Goal: Task Accomplishment & Management: Use online tool/utility

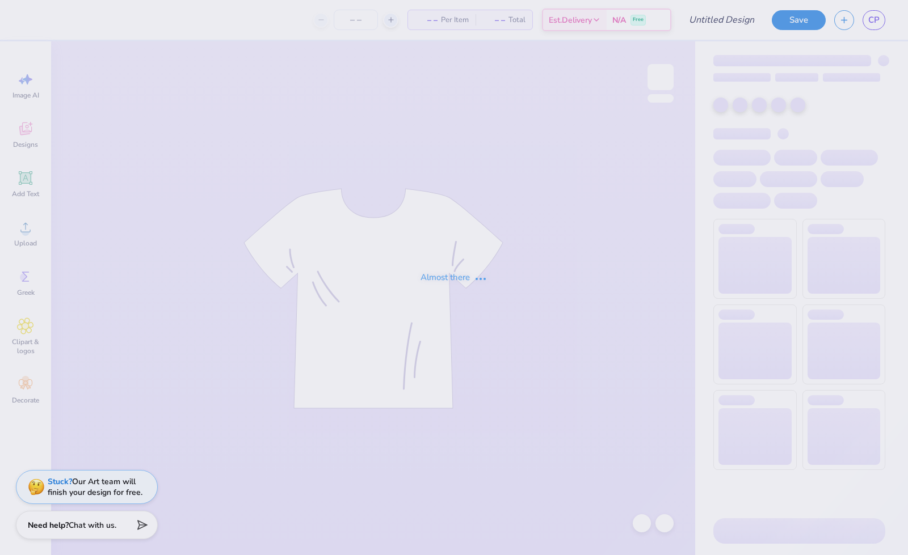
type input "Moonball/Recruitment V2"
type input "15"
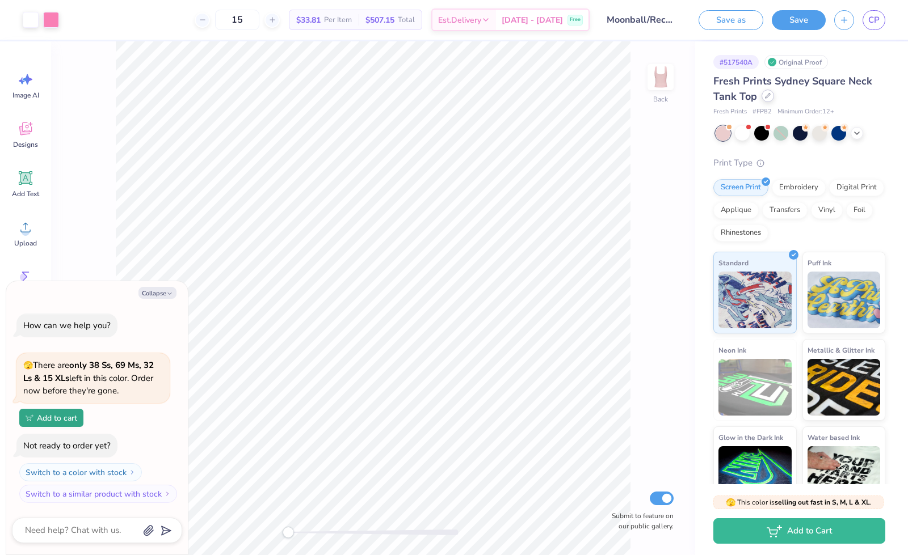
click at [765, 95] on icon at bounding box center [768, 96] width 6 height 6
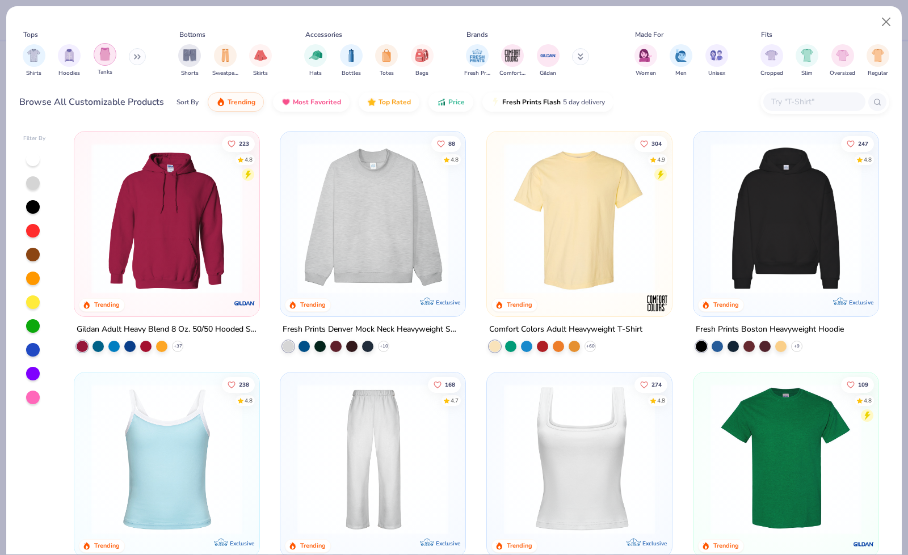
click at [100, 62] on div "filter for Tanks" at bounding box center [105, 54] width 23 height 23
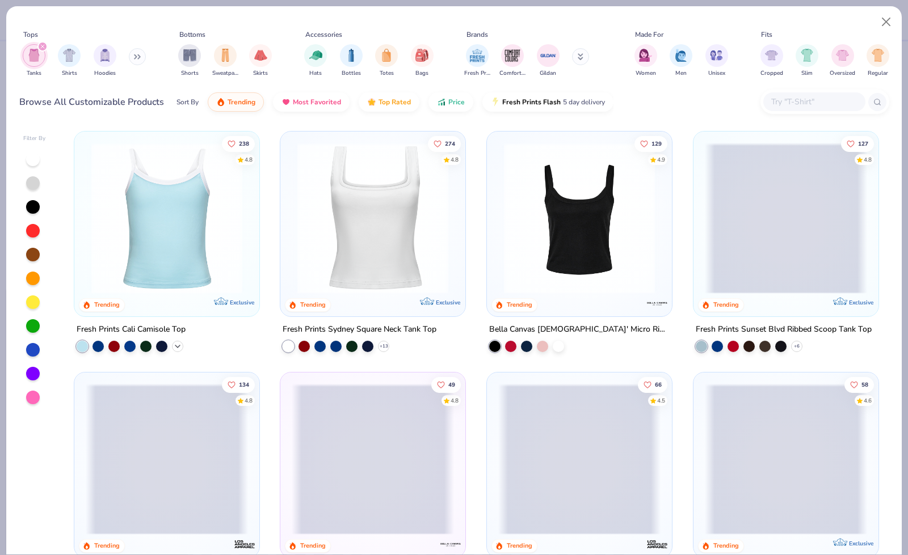
click at [173, 344] on icon at bounding box center [177, 346] width 9 height 9
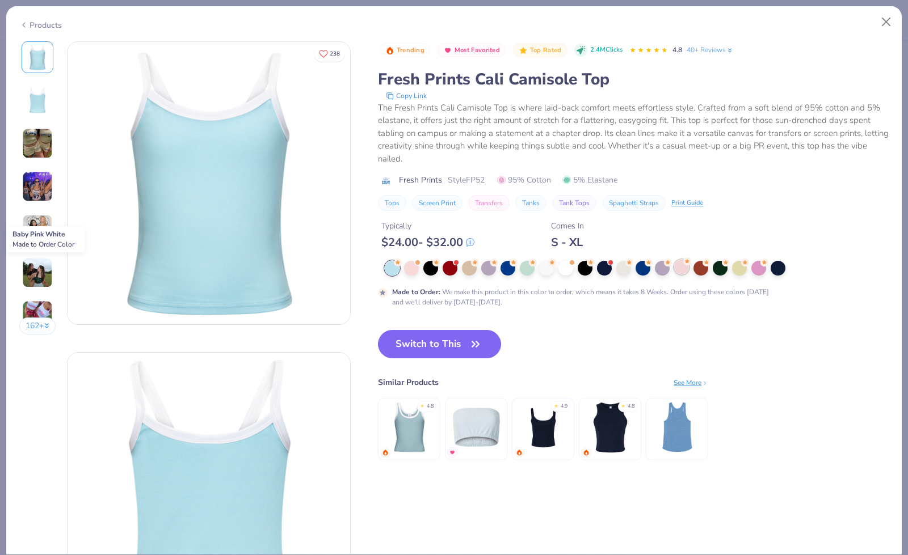
click at [681, 264] on div at bounding box center [681, 267] width 15 height 15
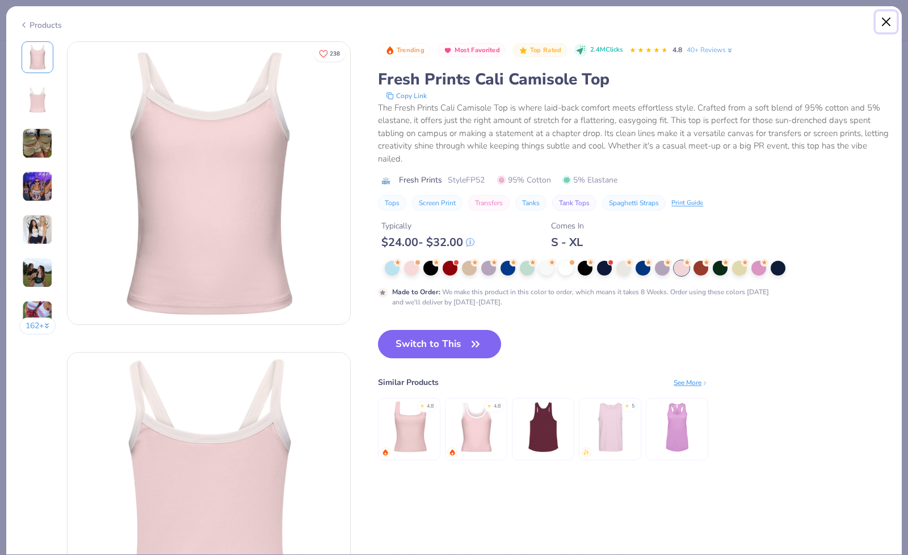
click at [884, 21] on button "Close" at bounding box center [886, 22] width 22 height 22
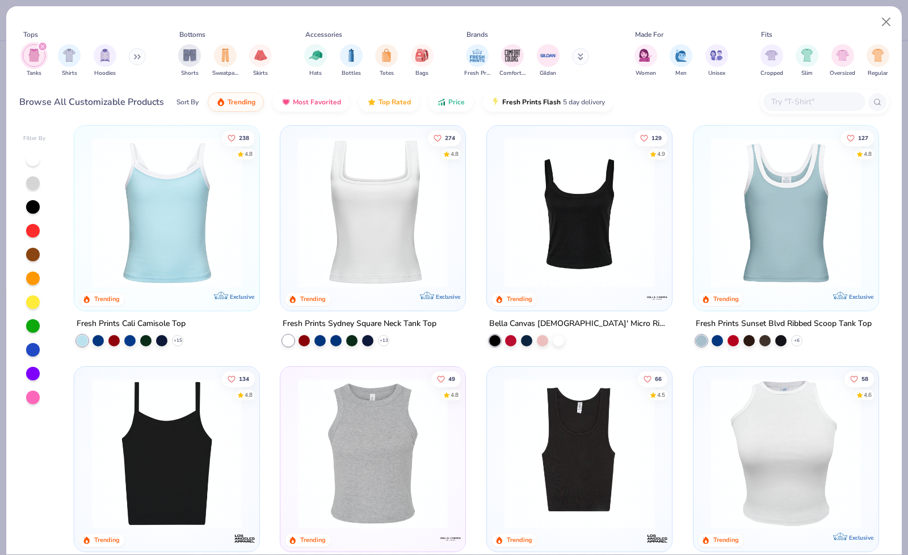
scroll to position [5, 0]
click at [794, 340] on polyline at bounding box center [796, 341] width 5 height 2
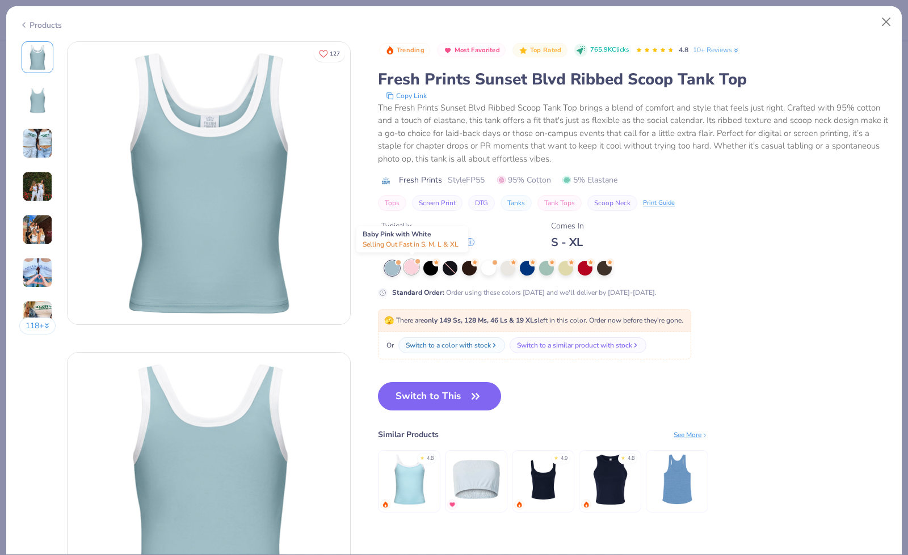
click at [411, 271] on div at bounding box center [411, 267] width 15 height 15
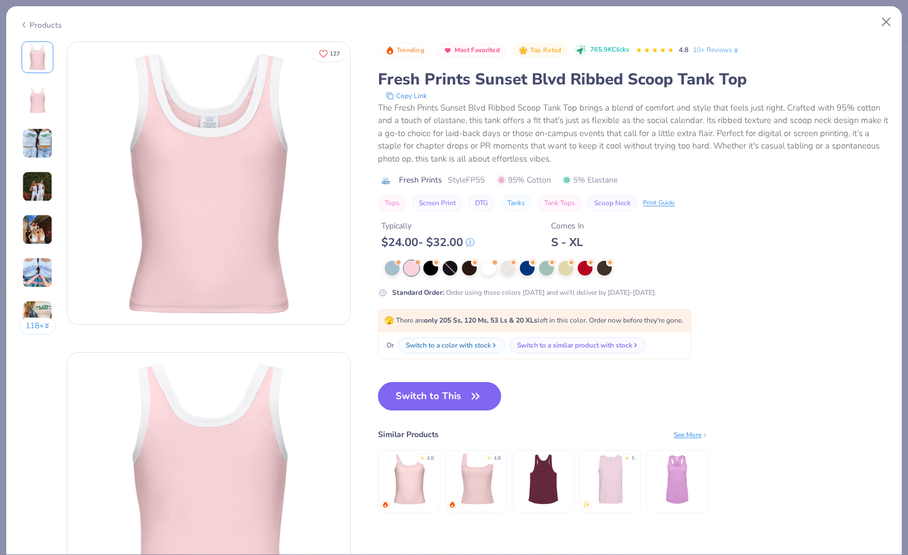
click at [457, 394] on button "Switch to This" at bounding box center [439, 396] width 123 height 28
type textarea "x"
type input "50"
type textarea "x"
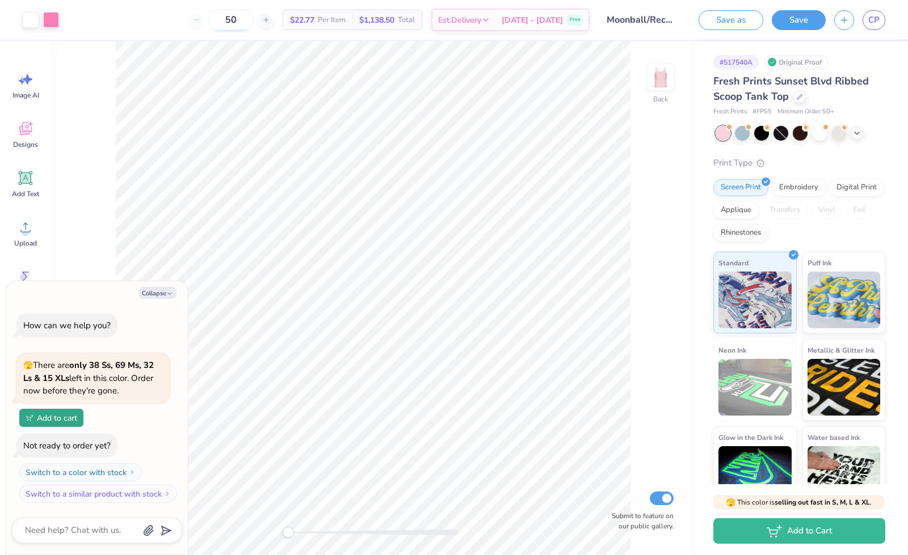
click at [240, 26] on input "50" at bounding box center [231, 20] width 44 height 20
type input "15"
type textarea "x"
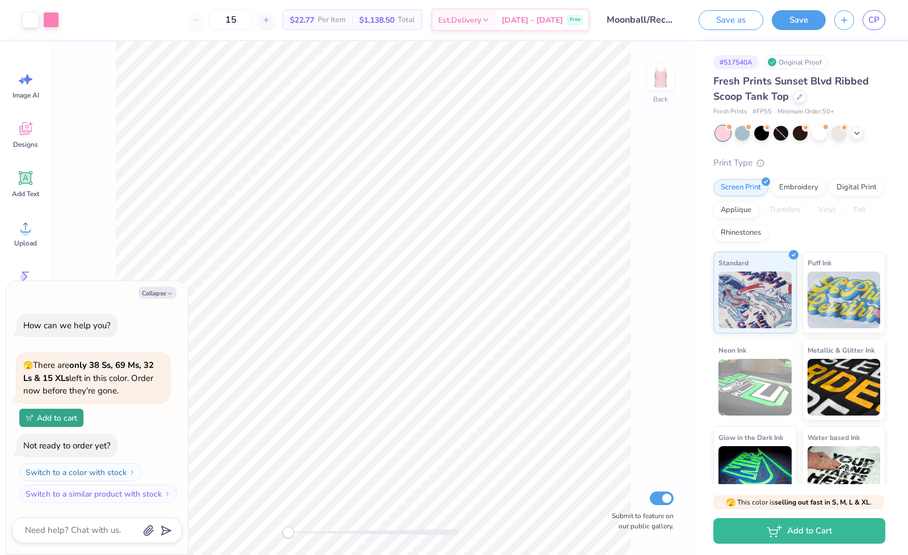
type input "50"
click at [798, 102] on div "Fresh Prints Sunset Blvd Ribbed Scoop Tank Top" at bounding box center [799, 89] width 172 height 31
click at [800, 94] on icon at bounding box center [800, 96] width 6 height 6
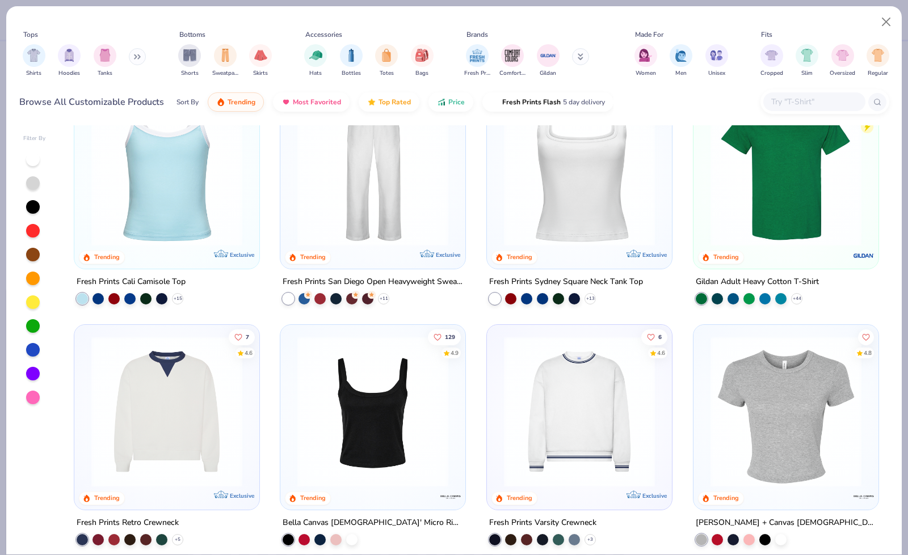
scroll to position [286, 0]
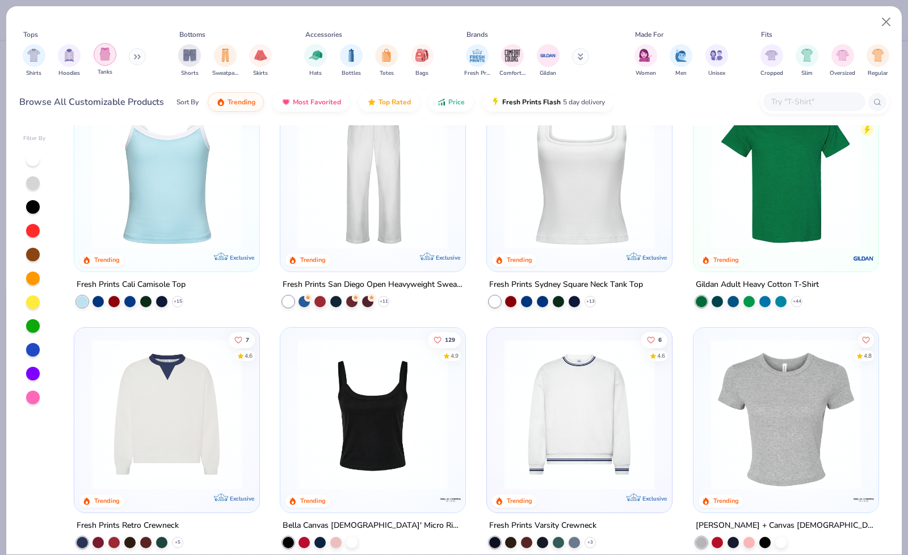
click at [113, 52] on div "filter for Tanks" at bounding box center [105, 54] width 23 height 23
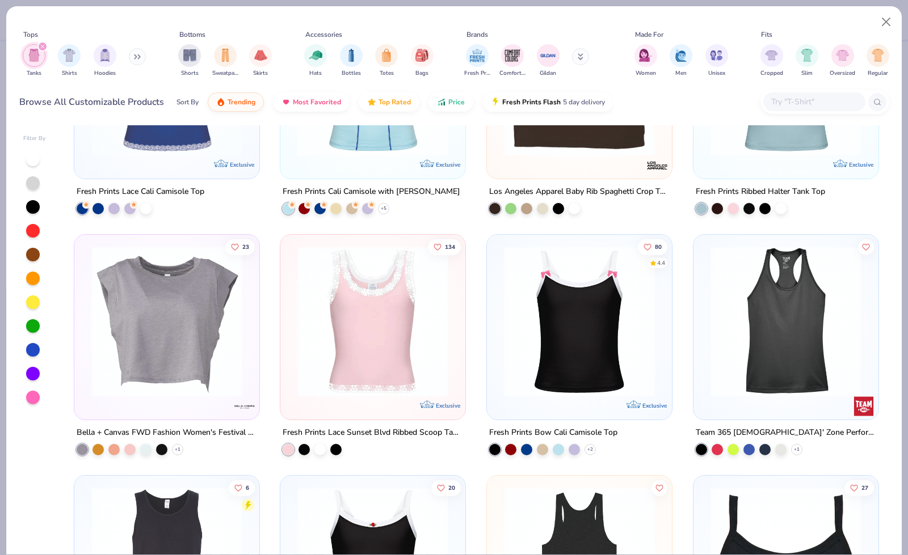
scroll to position [867, 0]
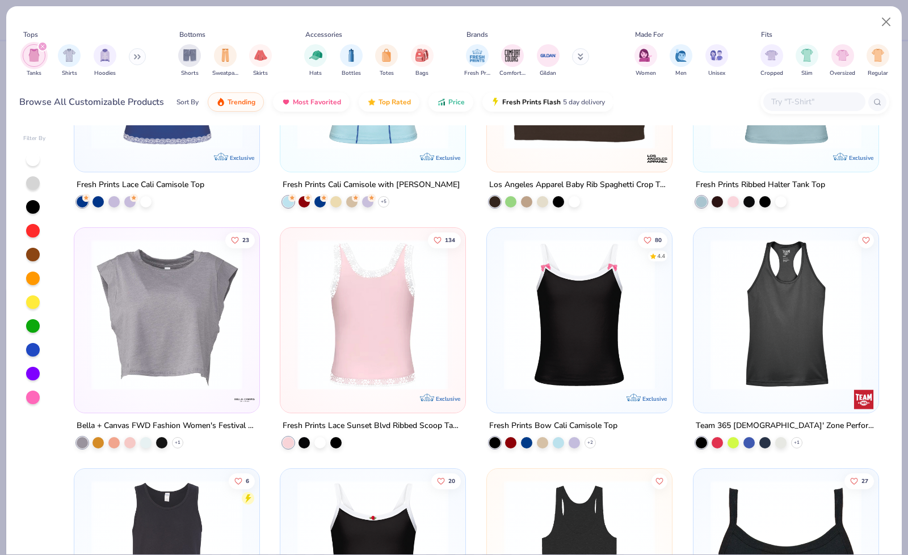
click at [338, 361] on img at bounding box center [373, 314] width 162 height 151
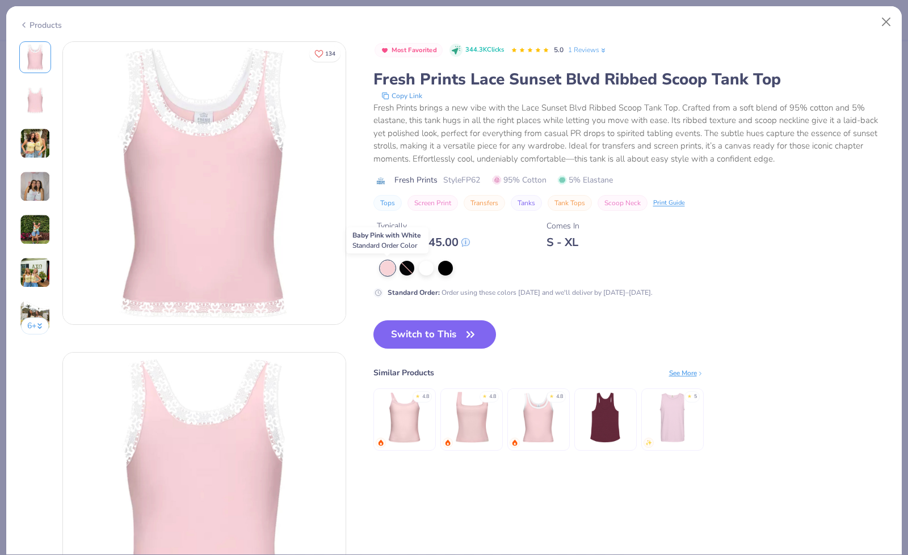
click at [389, 267] on div at bounding box center [387, 268] width 15 height 15
click at [403, 341] on button "Switch to This" at bounding box center [434, 335] width 123 height 28
type textarea "x"
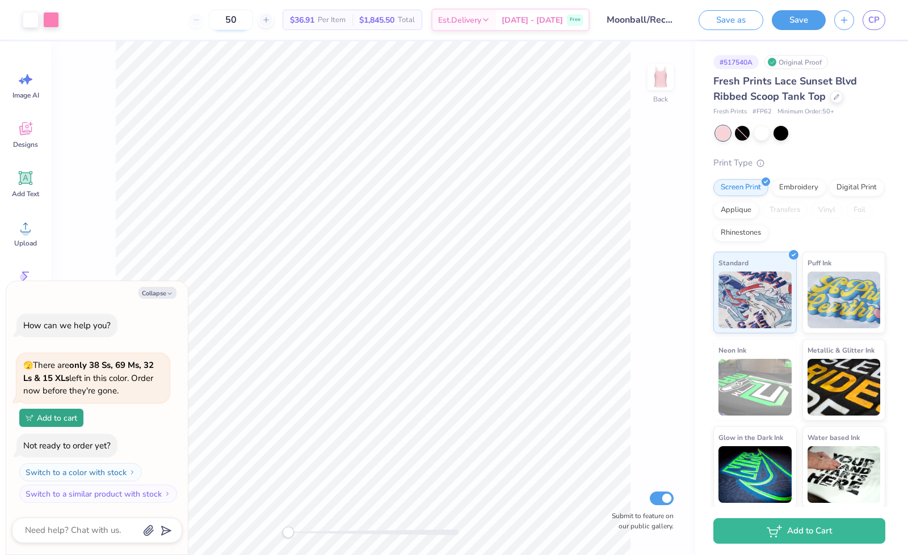
click at [241, 26] on input "50" at bounding box center [231, 20] width 44 height 20
type input "15"
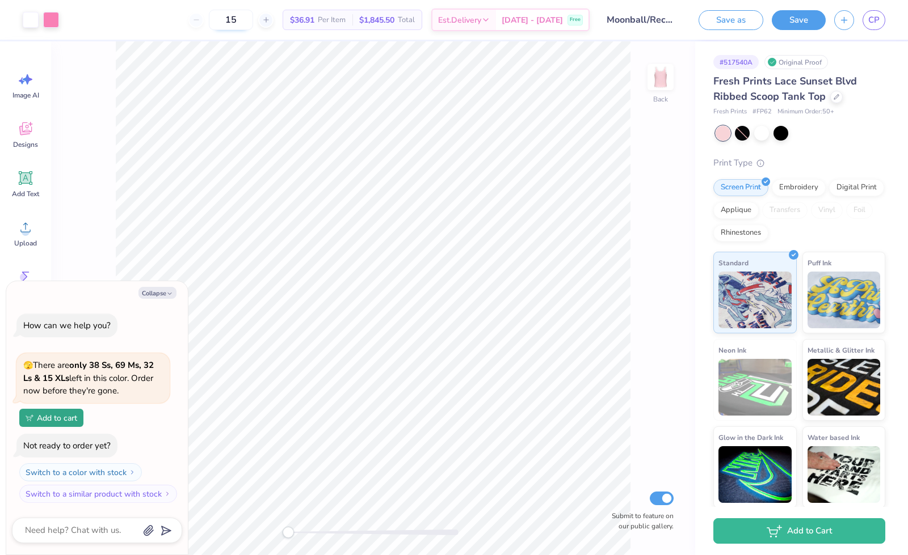
type textarea "x"
type input "50"
click at [837, 97] on icon at bounding box center [836, 96] width 6 height 6
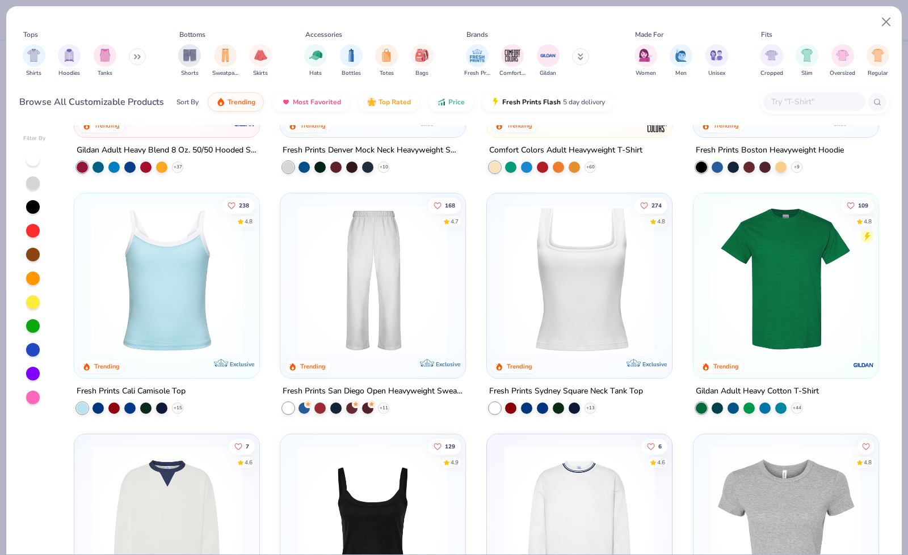
scroll to position [180, 0]
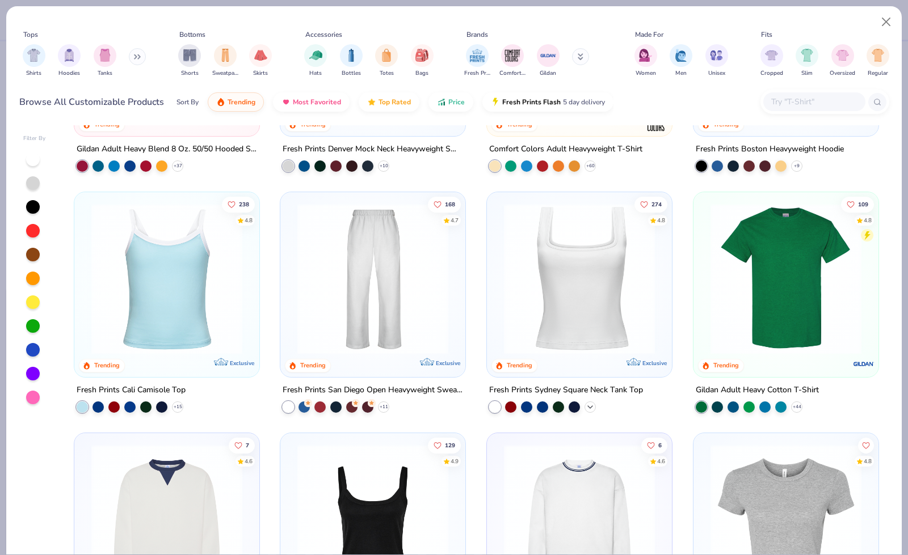
click at [586, 405] on icon at bounding box center [590, 406] width 9 height 9
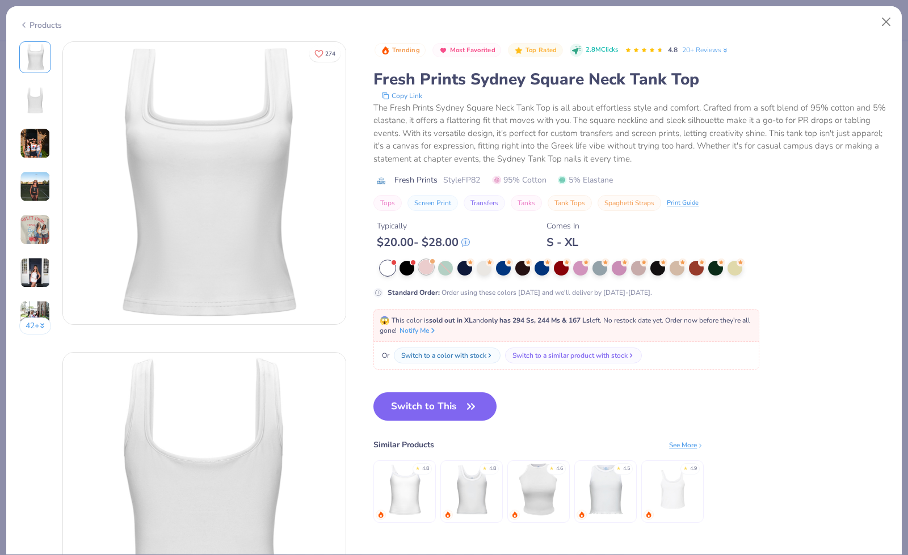
click at [426, 268] on div at bounding box center [426, 267] width 15 height 15
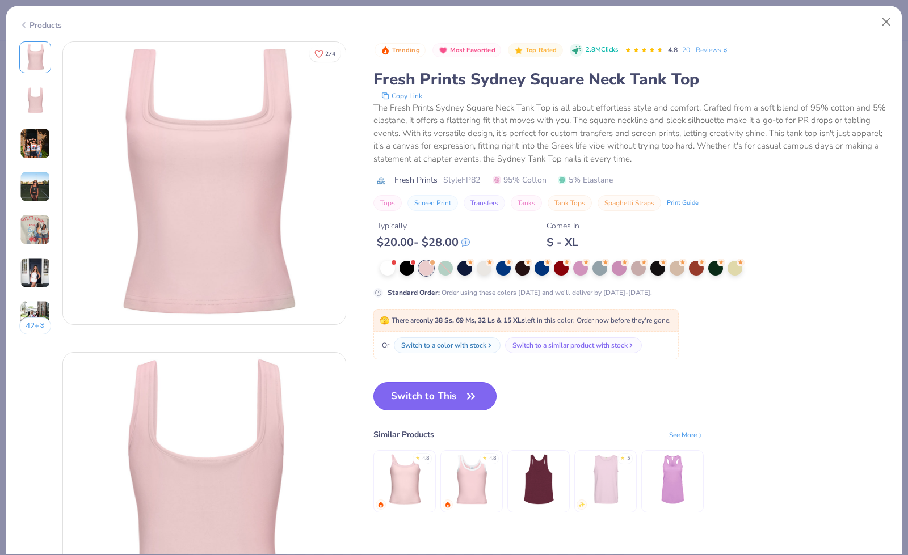
click at [419, 397] on button "Switch to This" at bounding box center [434, 396] width 123 height 28
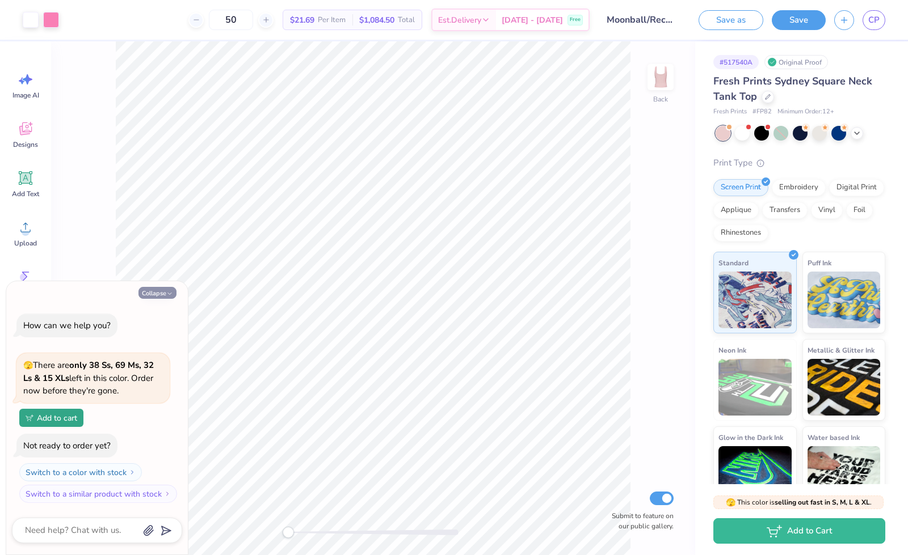
click at [158, 292] on button "Collapse" at bounding box center [157, 293] width 38 height 12
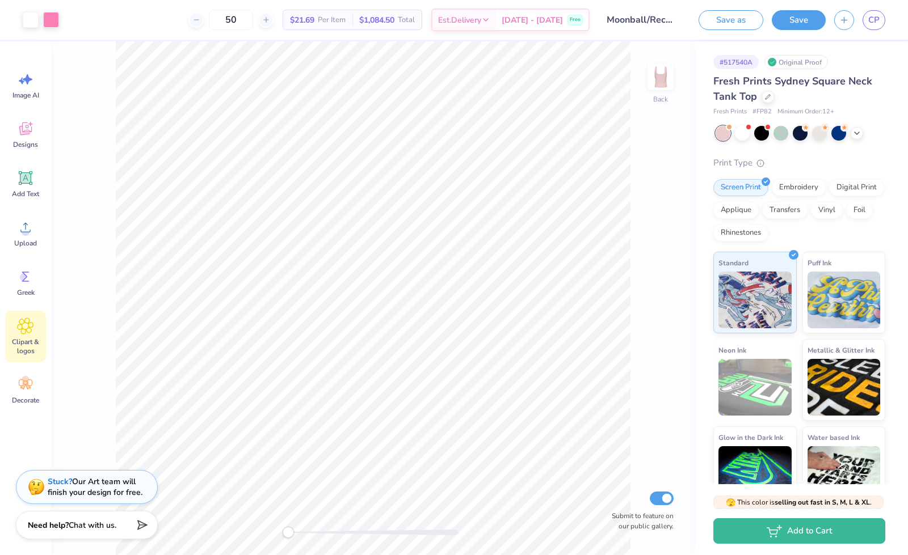
click at [14, 348] on span "Clipart & logos" at bounding box center [25, 347] width 37 height 18
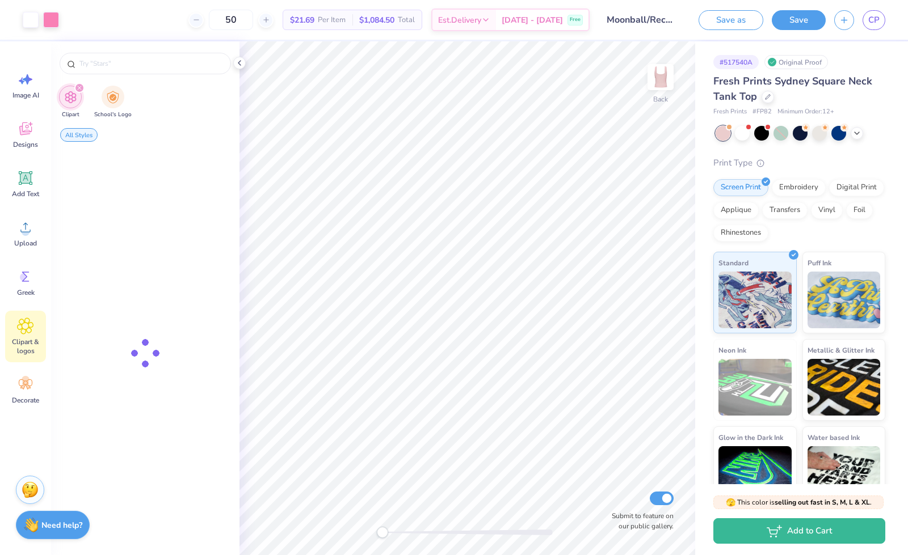
scroll to position [0, 20]
click at [29, 392] on icon at bounding box center [25, 384] width 17 height 17
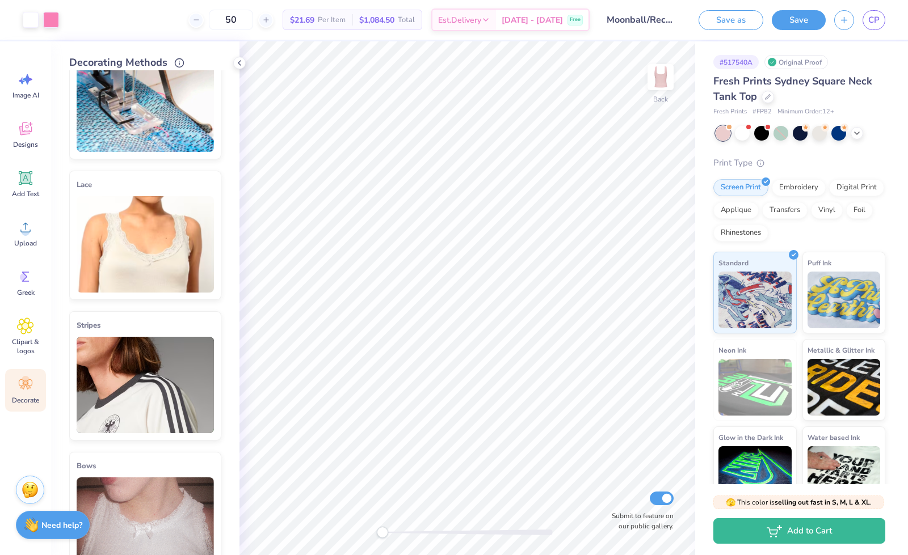
scroll to position [11, 0]
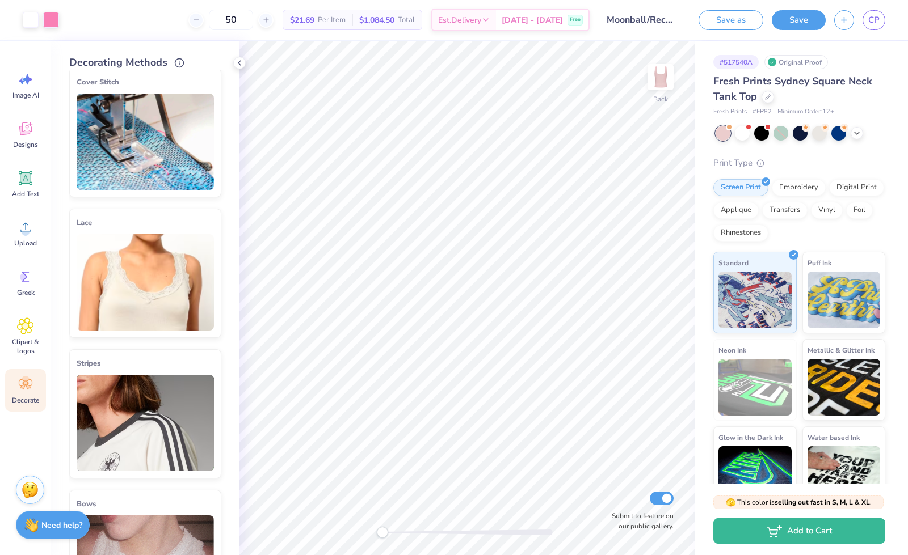
click at [129, 427] on img at bounding box center [145, 423] width 137 height 96
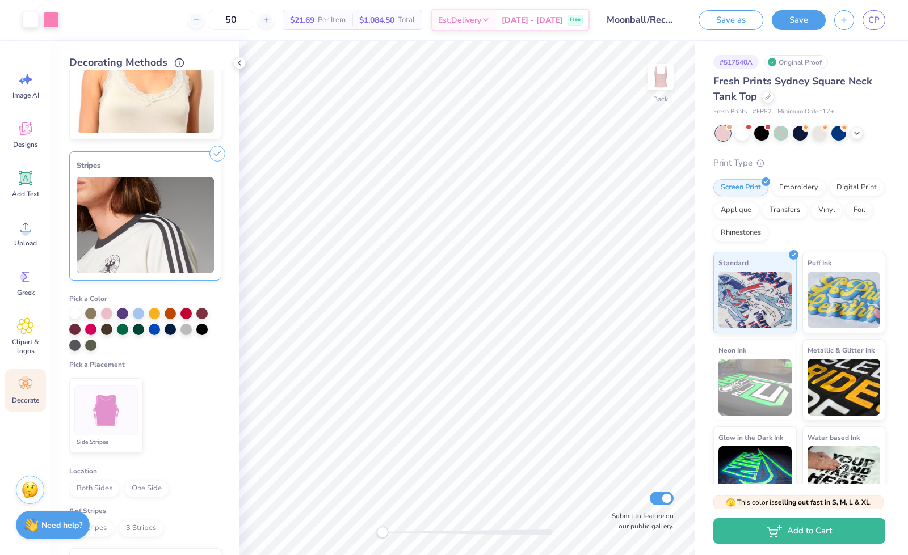
scroll to position [210, 0]
click at [70, 311] on div at bounding box center [74, 311] width 11 height 11
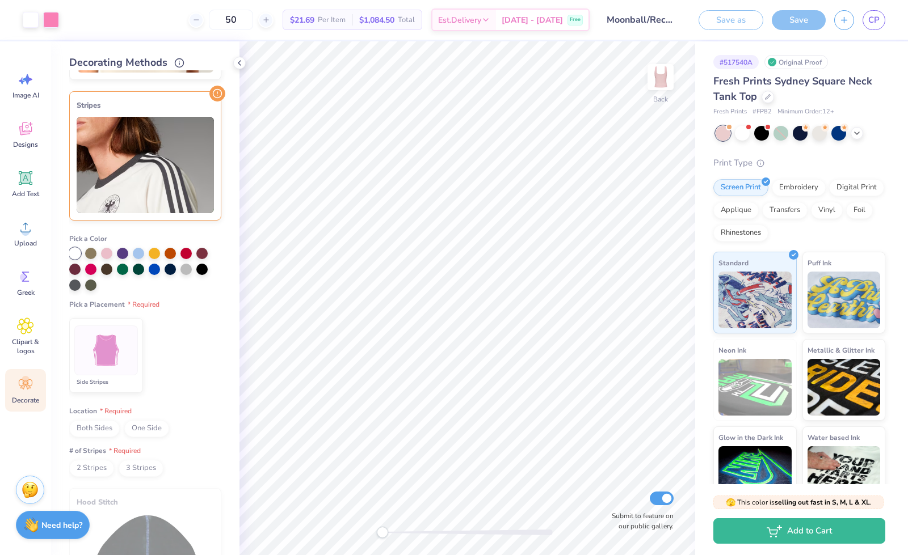
scroll to position [272, 0]
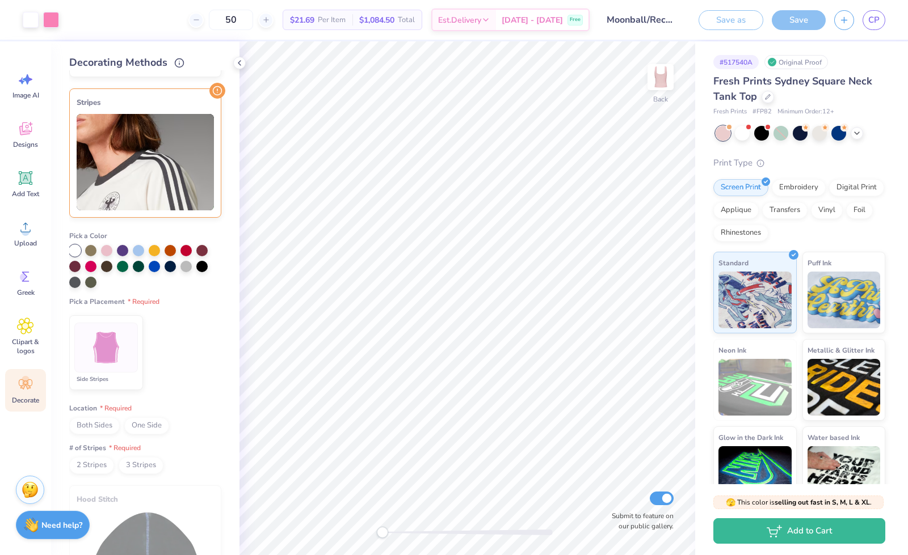
click at [120, 360] on img at bounding box center [106, 348] width 43 height 43
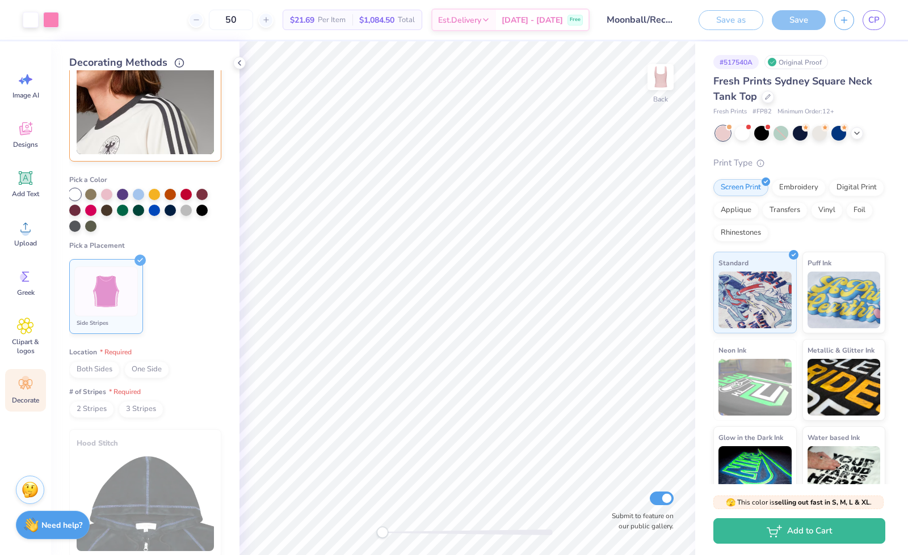
scroll to position [330, 0]
click at [99, 365] on span "Both Sides" at bounding box center [94, 368] width 50 height 17
click at [98, 410] on span "2 Stripes" at bounding box center [91, 408] width 45 height 17
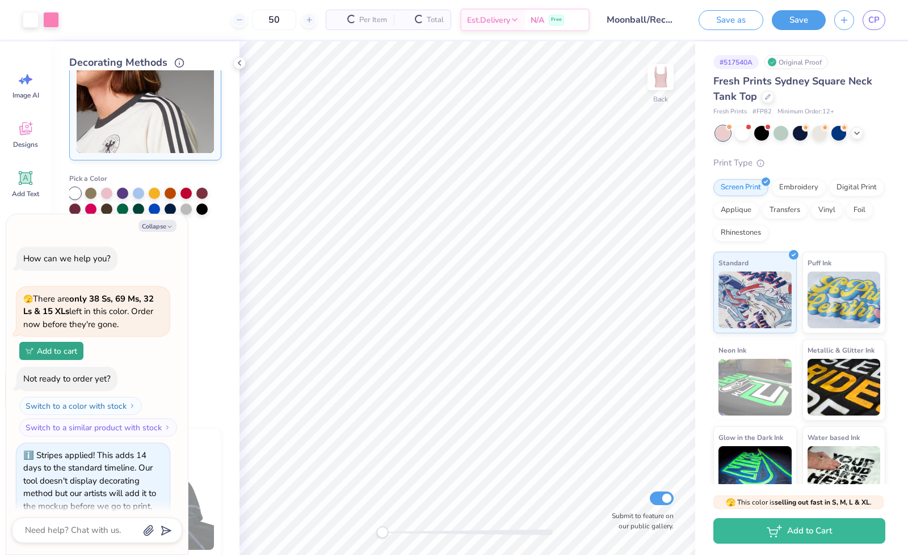
type textarea "x"
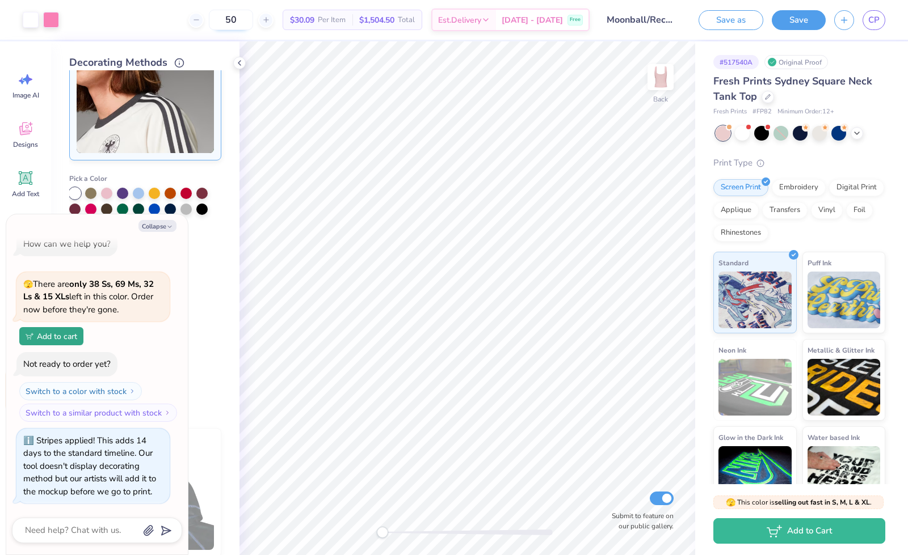
click at [253, 25] on input "50" at bounding box center [231, 20] width 44 height 20
type input "15"
click at [160, 227] on button "Collapse" at bounding box center [157, 226] width 38 height 12
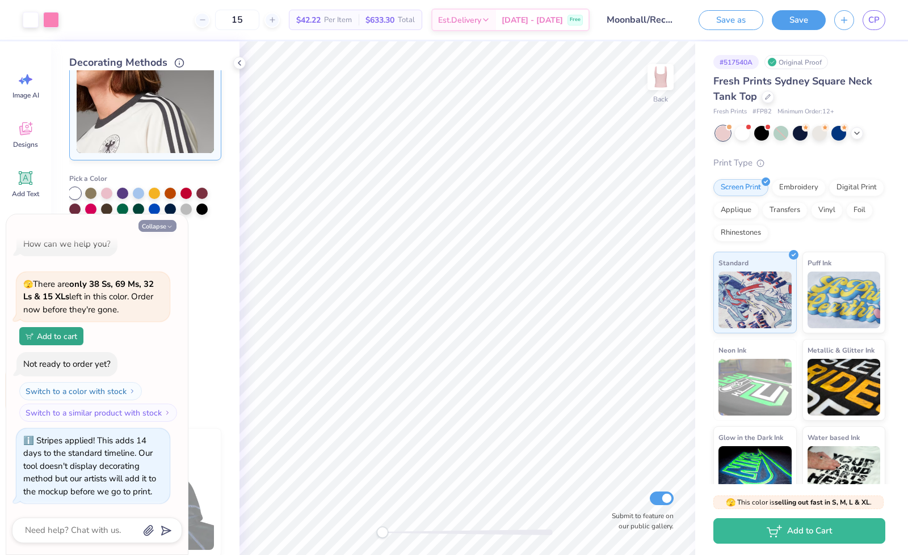
type textarea "x"
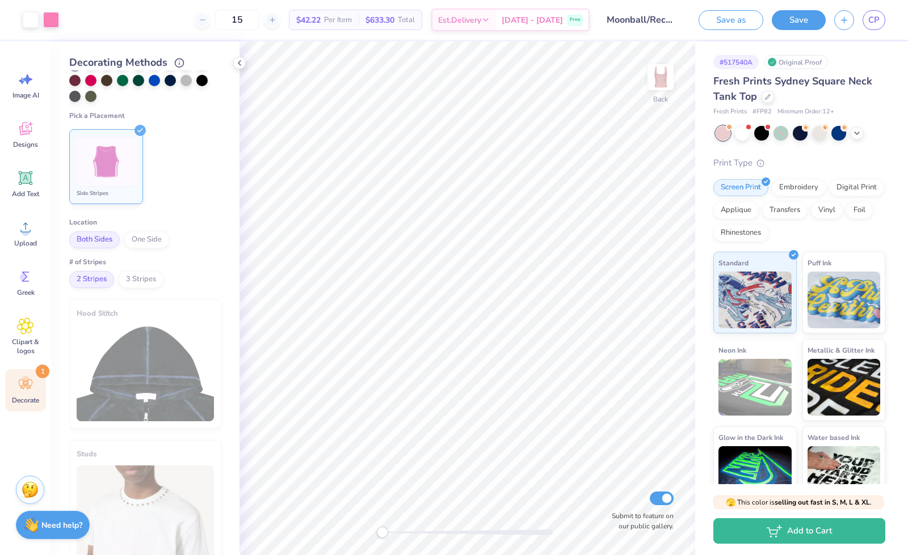
scroll to position [315, 0]
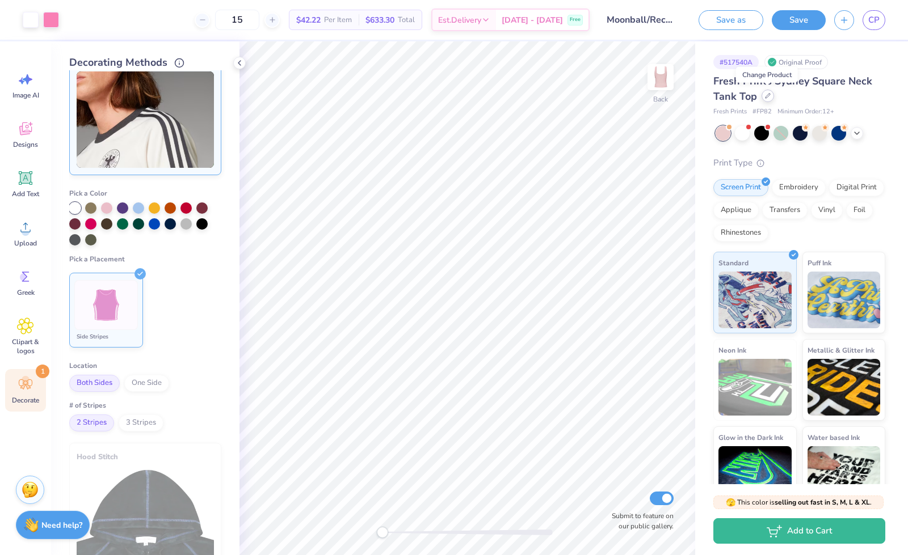
click at [766, 96] on icon at bounding box center [768, 96] width 6 height 6
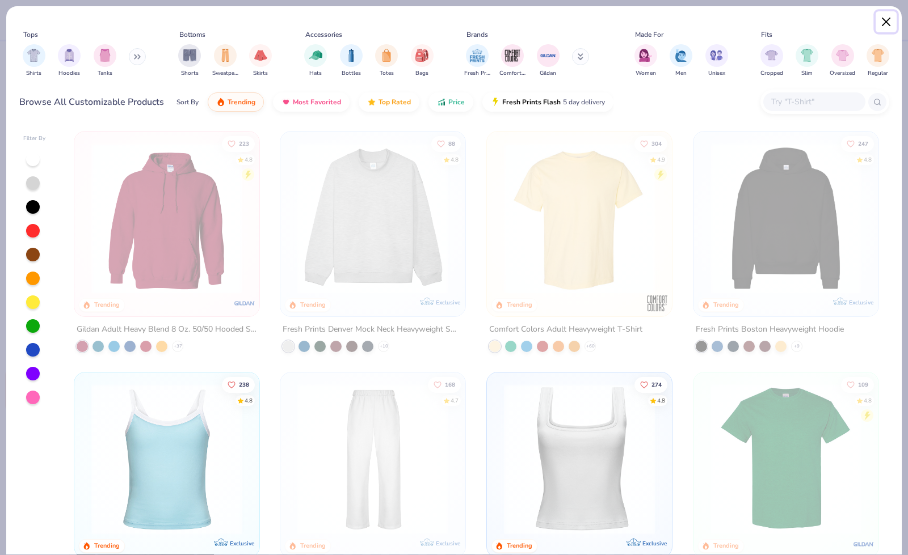
click at [888, 22] on button "Close" at bounding box center [886, 22] width 22 height 22
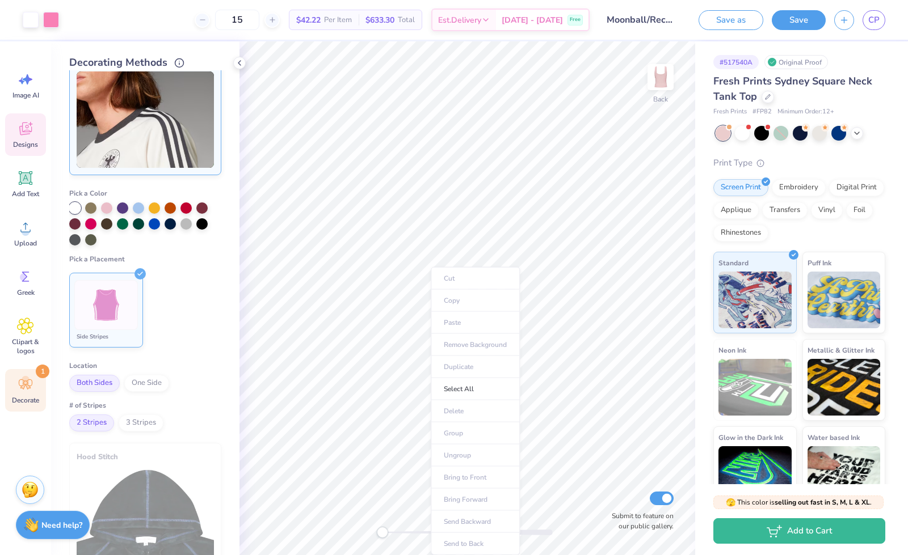
click at [27, 133] on icon at bounding box center [25, 130] width 11 height 9
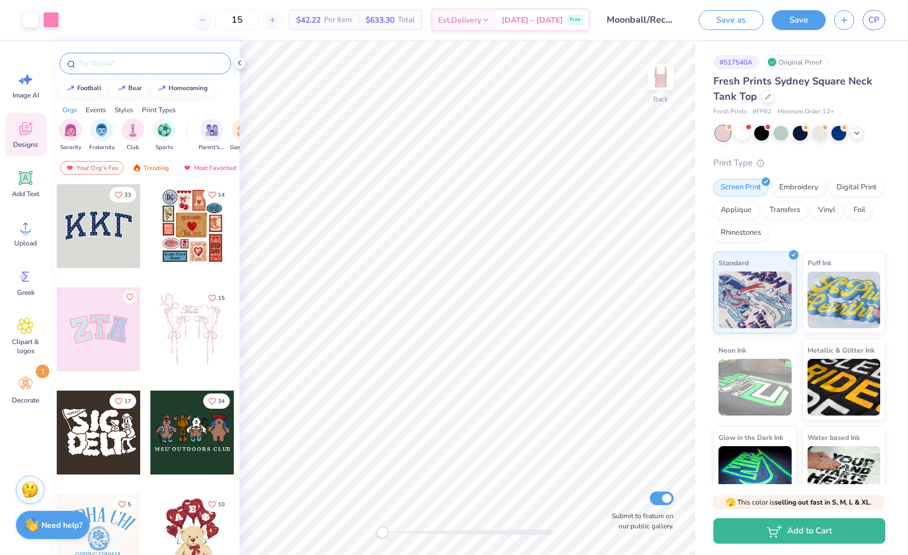
click at [111, 65] on input "text" at bounding box center [150, 63] width 145 height 11
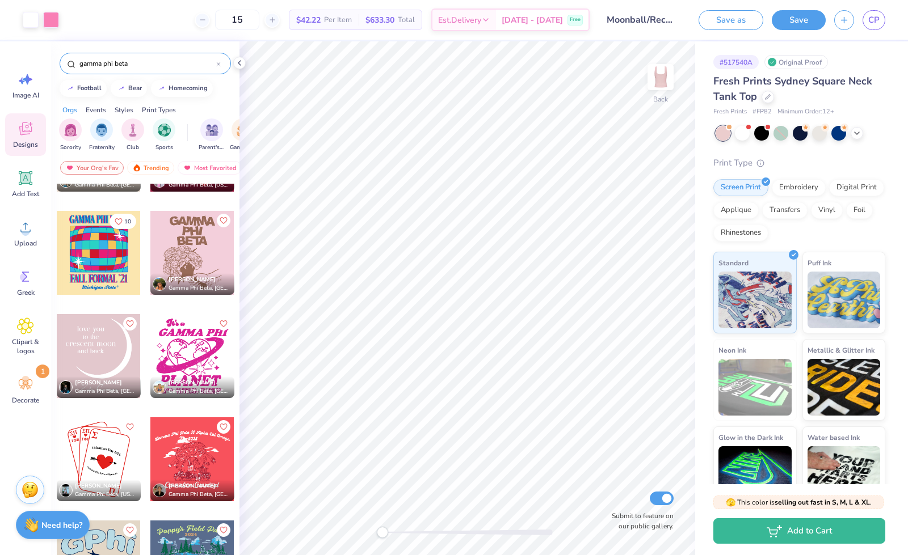
scroll to position [4104, 0]
type input "gamma phi beta"
click at [187, 246] on div at bounding box center [192, 252] width 84 height 84
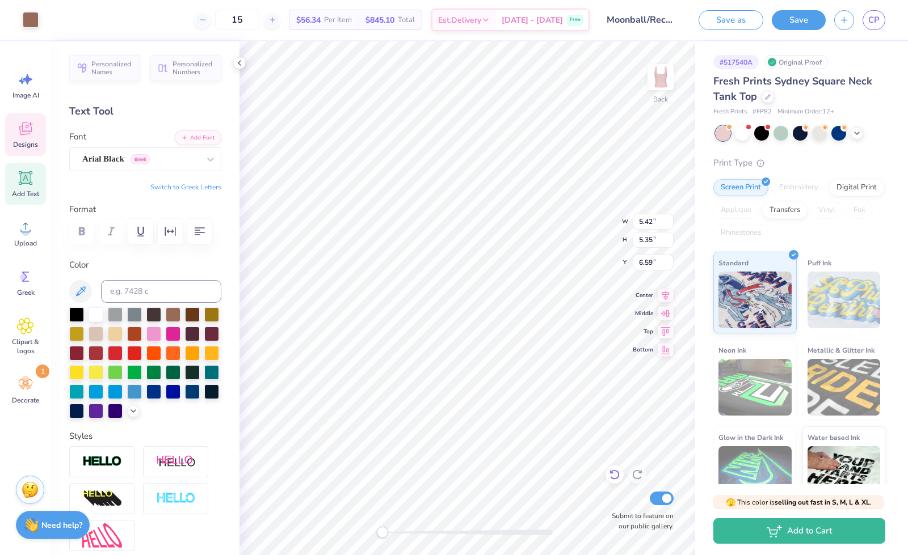
click at [616, 474] on icon at bounding box center [614, 474] width 11 height 11
type input "2.14"
type input "2.25"
type input "4.86"
type input "5.12"
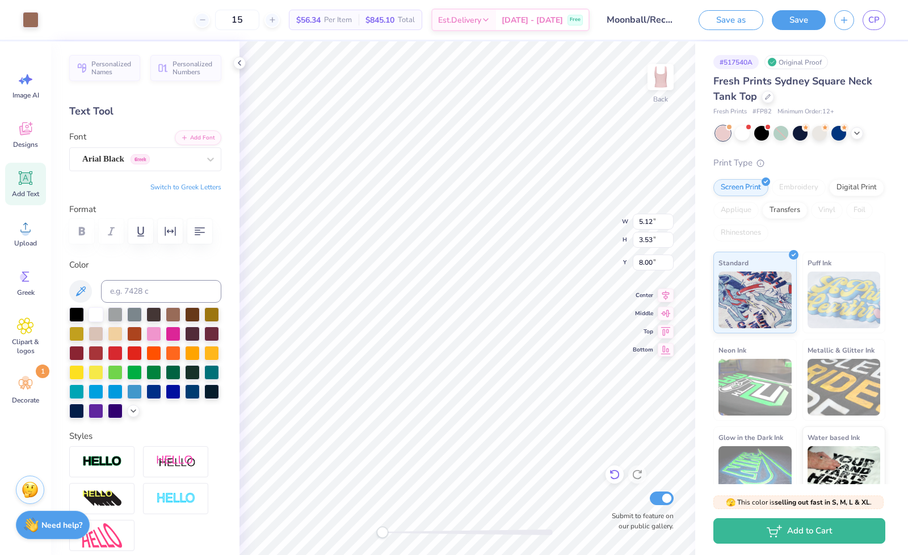
type input "3.53"
type input "6.26"
type input "2.46"
type input "1.56"
type input "8.15"
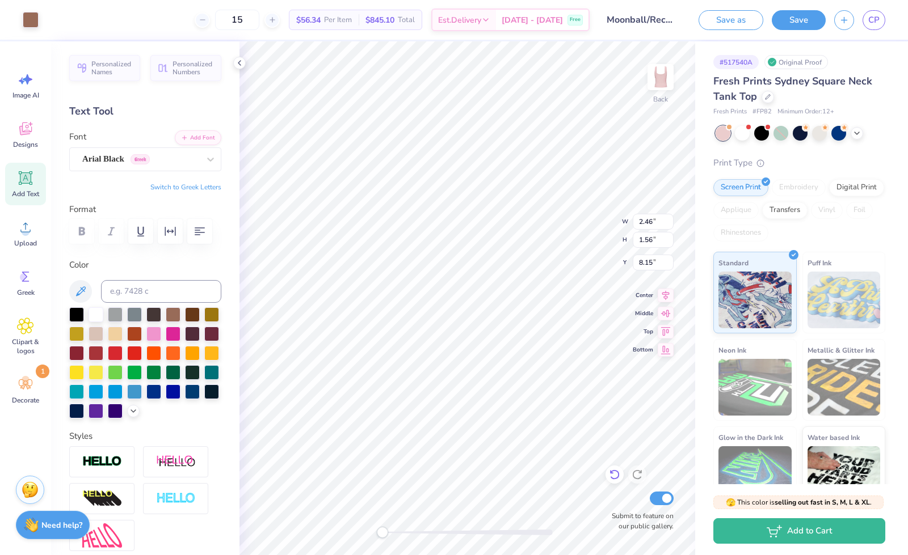
click at [617, 469] on div at bounding box center [614, 475] width 18 height 18
type input "5.71"
type input "4.35"
type input "7.59"
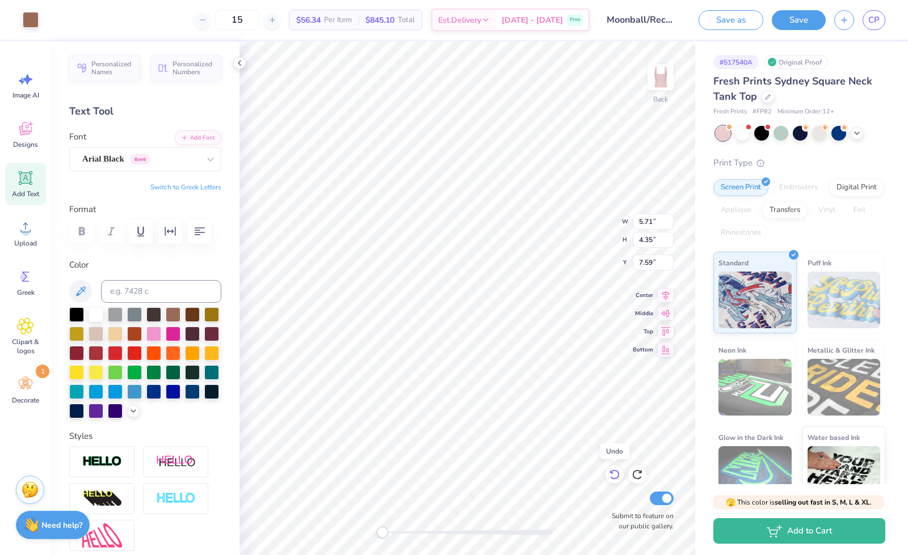
click at [613, 475] on icon at bounding box center [614, 474] width 11 height 11
type input "7.03"
type input "5.35"
type input "6.59"
click at [608, 473] on div at bounding box center [614, 475] width 18 height 18
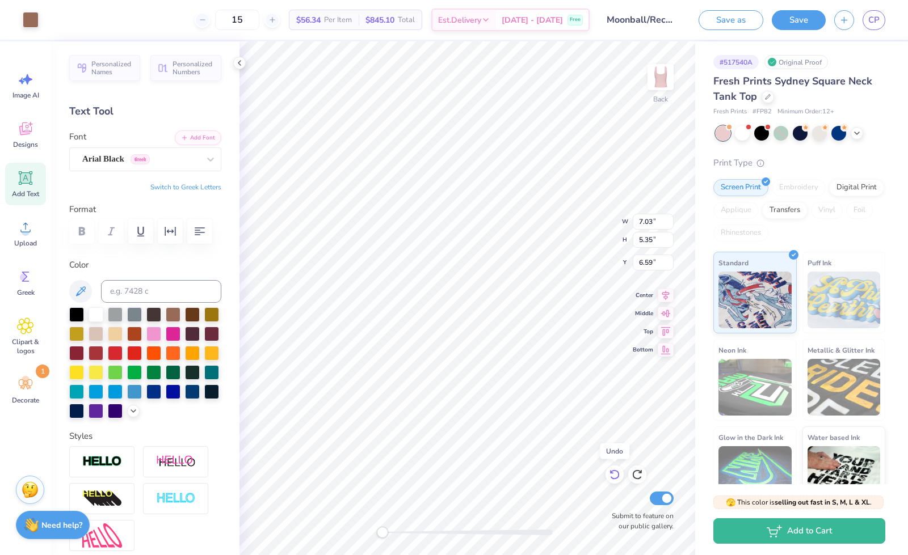
click at [608, 473] on div at bounding box center [614, 475] width 18 height 18
type input "2.41"
type input "1.52"
type input "10.08"
click at [617, 468] on div at bounding box center [614, 475] width 18 height 18
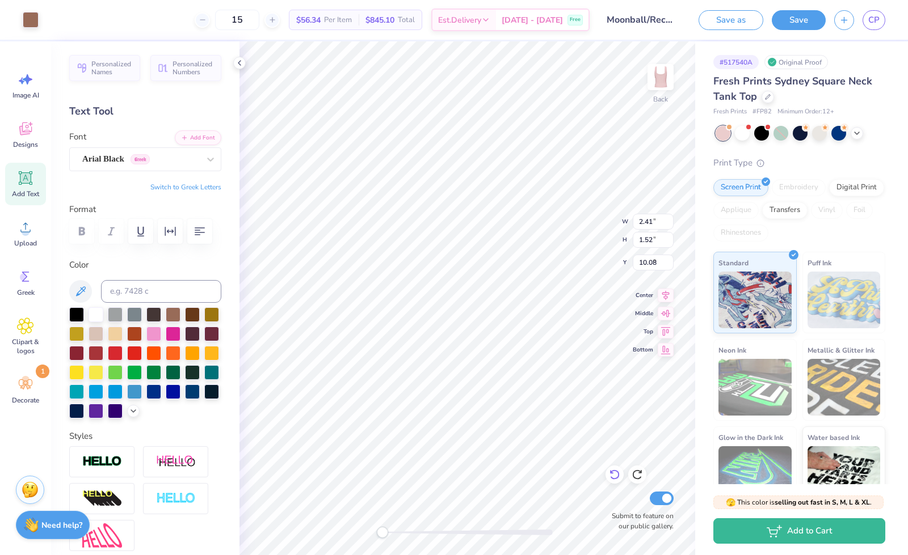
type input "7.03"
type input "5.35"
type input "6.59"
type input "3.72"
type input "2.46"
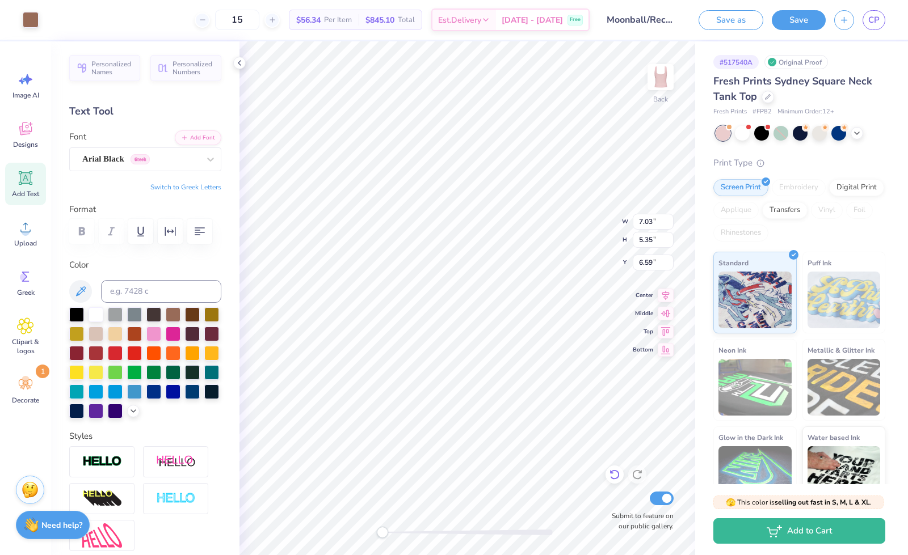
type input "7.20"
click at [616, 474] on icon at bounding box center [614, 474] width 11 height 11
type input "7.03"
type input "5.35"
type input "6.59"
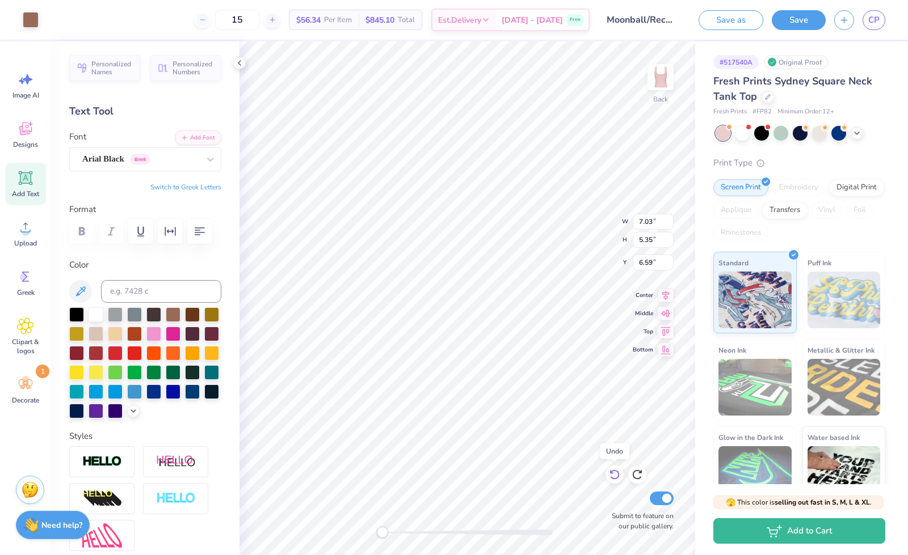
click at [616, 474] on icon at bounding box center [614, 474] width 11 height 11
type input "4.52"
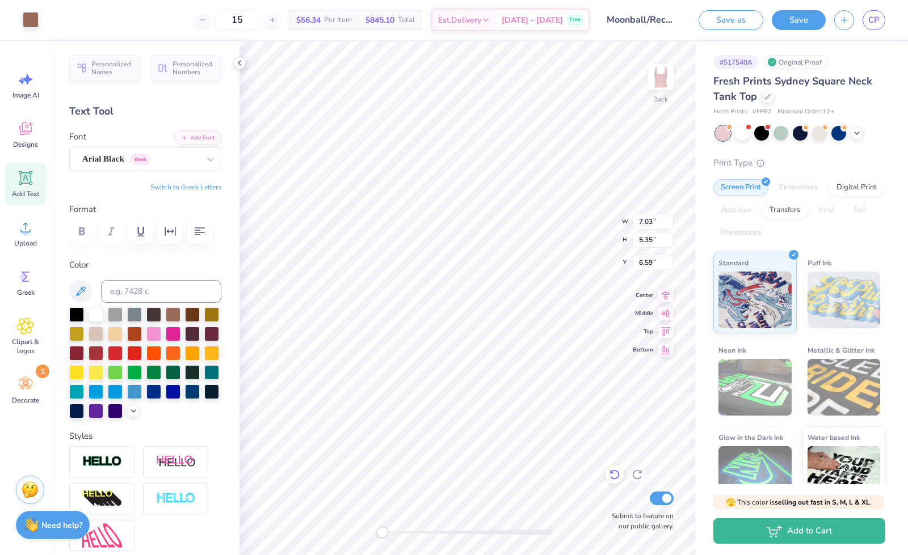
type input "3.05"
type input "7.10"
type input "3.93"
type input "2.61"
type input "7.51"
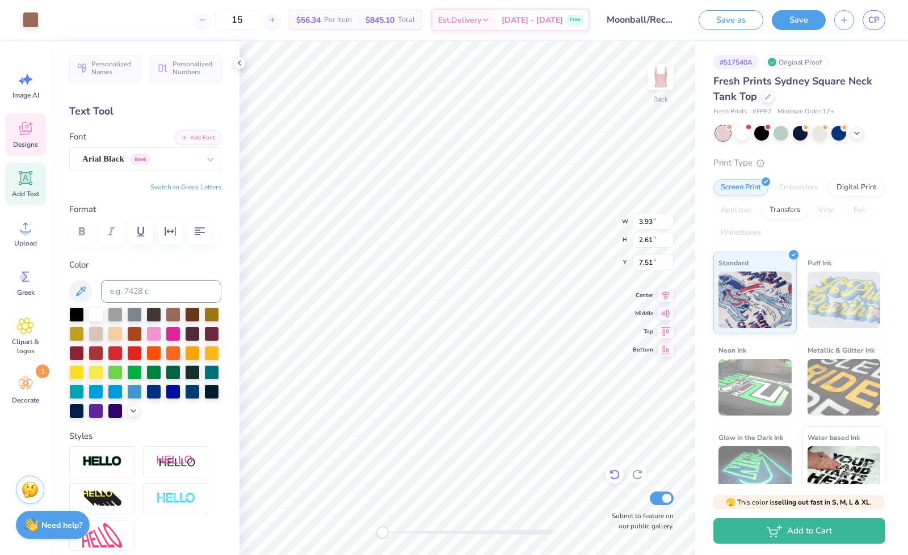
type input "1.01"
type input "1.08"
type input "5.48"
click at [129, 415] on icon at bounding box center [133, 410] width 9 height 9
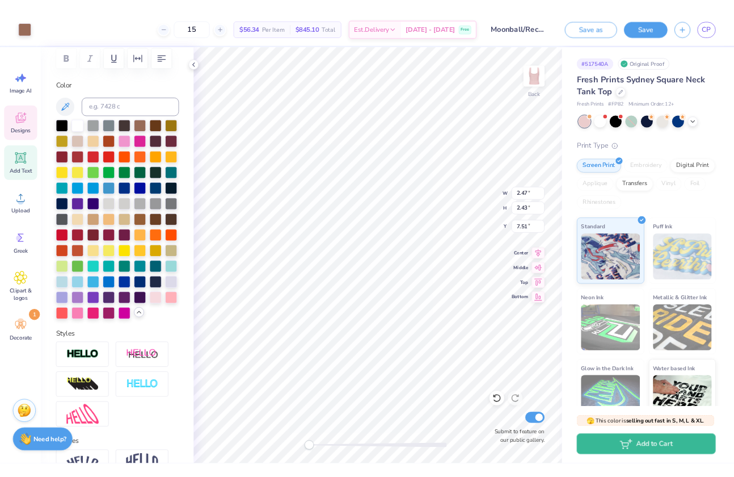
scroll to position [234, 0]
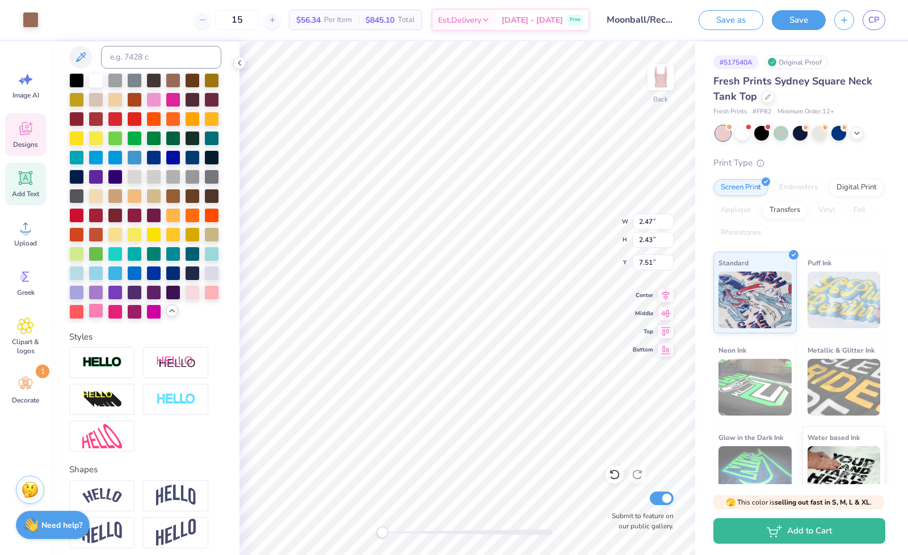
click at [103, 318] on div at bounding box center [96, 311] width 15 height 15
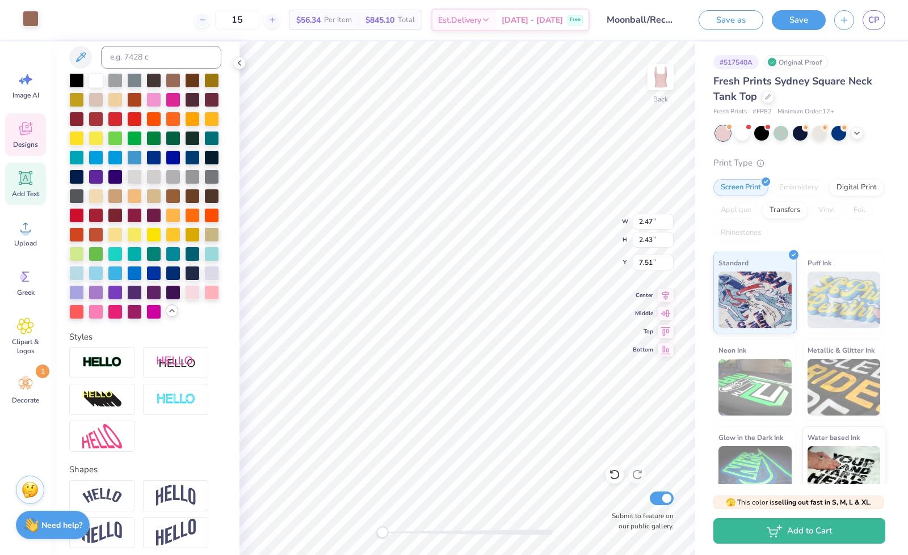
click at [27, 21] on div at bounding box center [31, 19] width 16 height 16
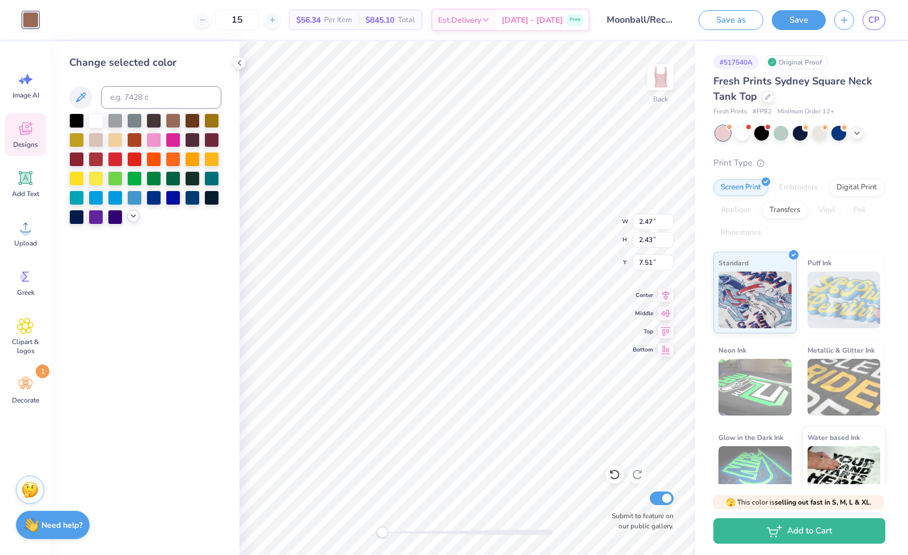
click at [132, 217] on icon at bounding box center [133, 216] width 9 height 9
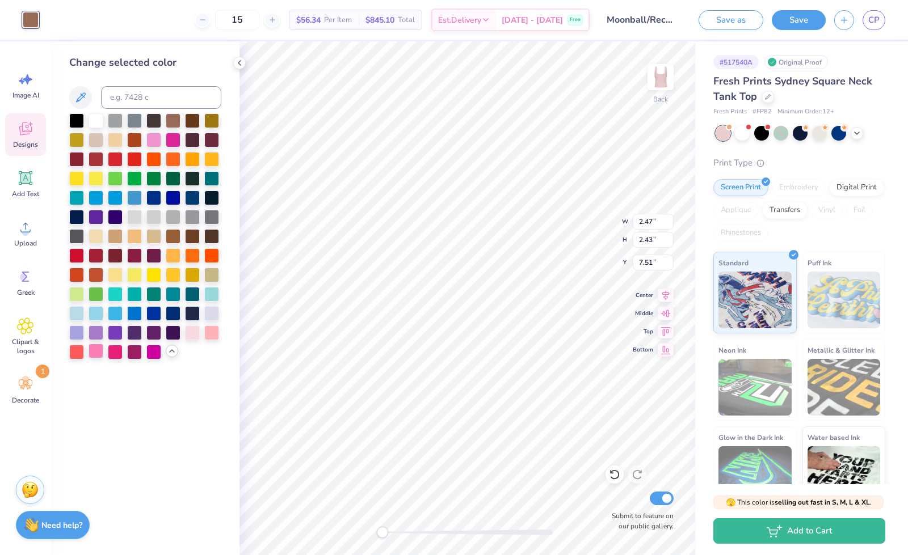
click at [99, 357] on div at bounding box center [96, 351] width 15 height 15
click at [94, 348] on div at bounding box center [96, 351] width 15 height 15
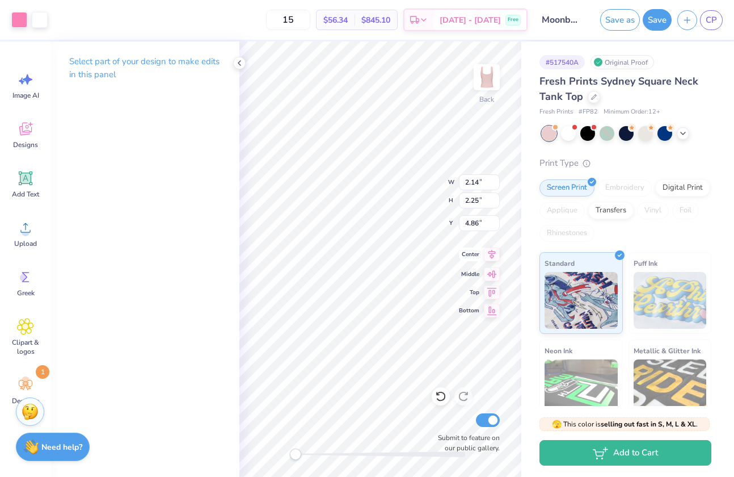
type input "2.14"
type input "2.25"
type input "4.86"
type input "1.85"
type input "1.04"
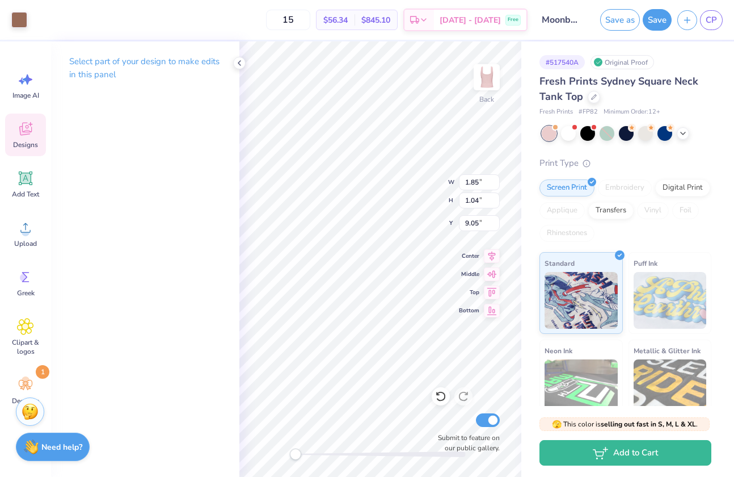
type input "9.05"
click at [16, 21] on div at bounding box center [19, 19] width 16 height 16
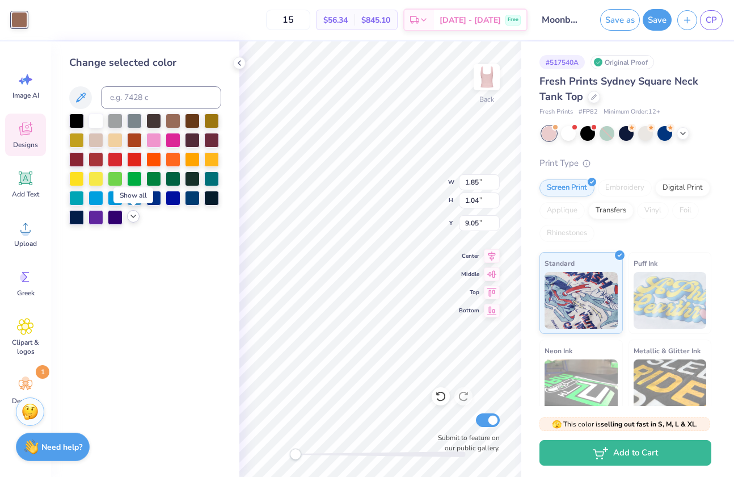
click at [138, 220] on div at bounding box center [145, 168] width 152 height 111
click at [96, 115] on div at bounding box center [96, 119] width 15 height 15
click at [132, 220] on icon at bounding box center [133, 216] width 9 height 9
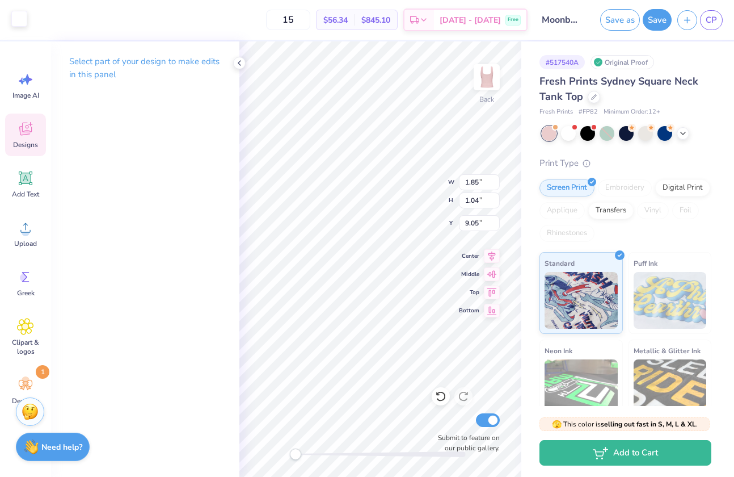
click at [17, 19] on div at bounding box center [19, 19] width 16 height 16
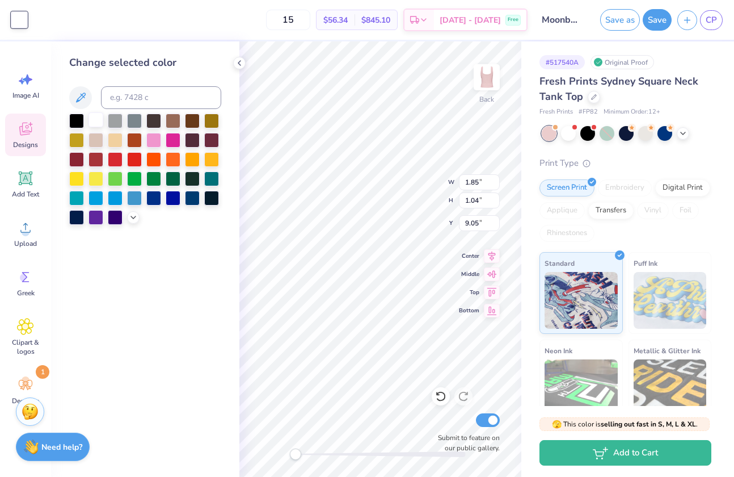
click at [94, 120] on div at bounding box center [96, 119] width 15 height 15
drag, startPoint x: 296, startPoint y: 454, endPoint x: 324, endPoint y: 453, distance: 28.4
click at [324, 453] on div "Accessibility label" at bounding box center [323, 453] width 11 height 11
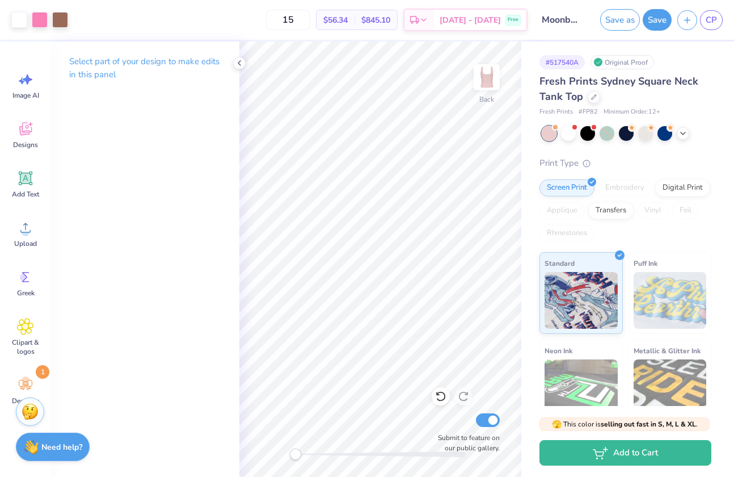
click at [285, 454] on div "Back Submit to feature on our public gallery." at bounding box center [380, 258] width 282 height 435
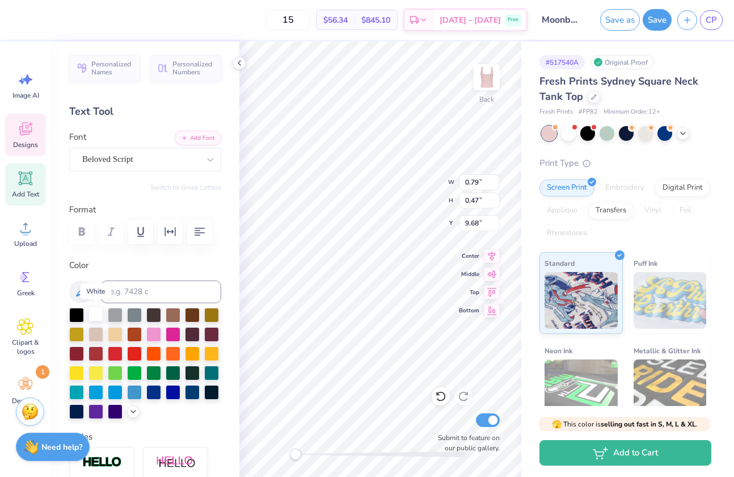
click at [98, 310] on div at bounding box center [96, 313] width 15 height 15
click at [129, 415] on icon at bounding box center [133, 410] width 9 height 9
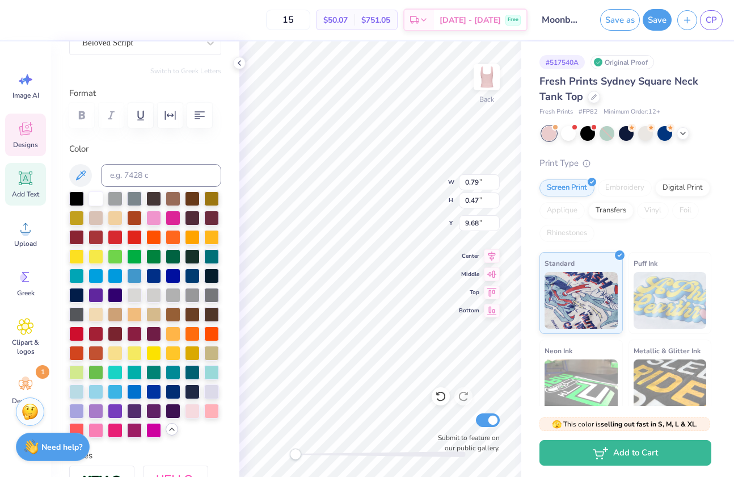
scroll to position [162, 0]
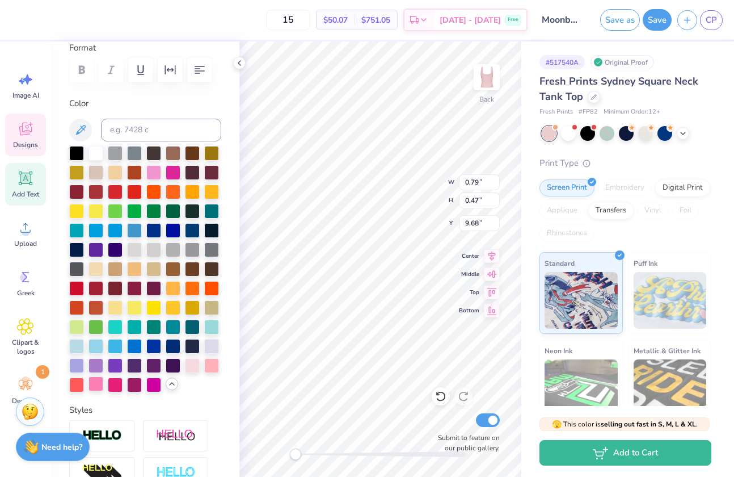
click at [103, 391] on div at bounding box center [96, 383] width 15 height 15
drag, startPoint x: 297, startPoint y: 452, endPoint x: 335, endPoint y: 453, distance: 37.5
click at [335, 453] on div "Accessibility label" at bounding box center [334, 453] width 11 height 11
click at [242, 64] on icon at bounding box center [239, 62] width 9 height 9
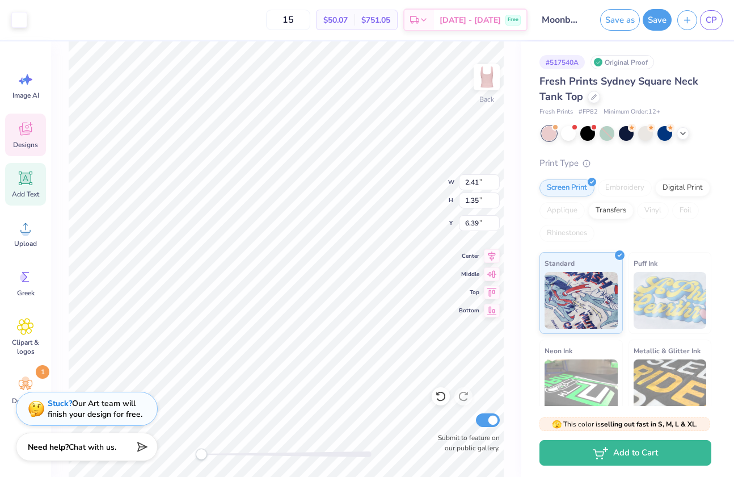
type input "2.41"
type input "1.35"
type input "6.39"
click at [444, 391] on icon at bounding box center [440, 395] width 11 height 11
type input "2.05"
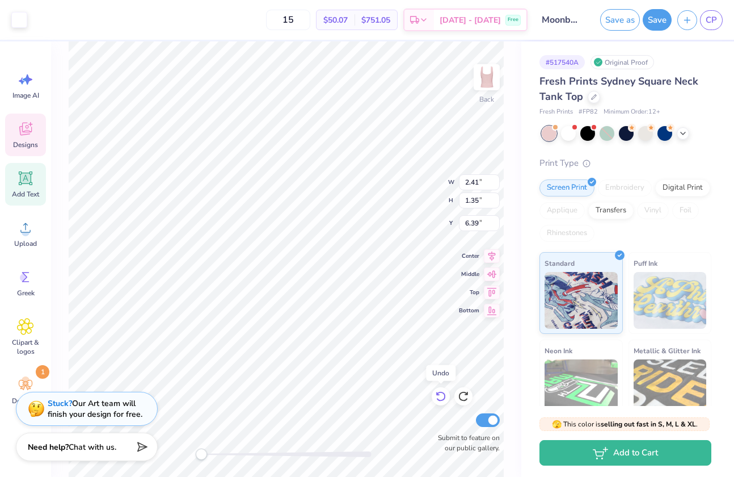
type input "1.15"
type input "6.32"
type input "2.43"
type input "1.36"
type input "6.39"
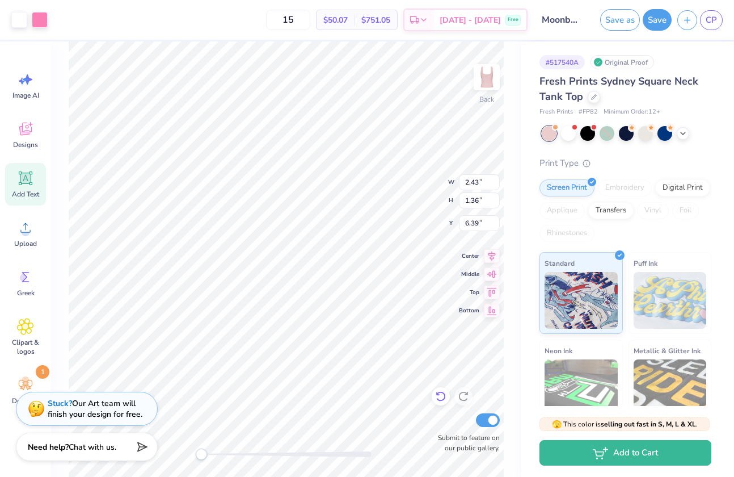
click at [437, 399] on icon at bounding box center [440, 395] width 11 height 11
type input "2.11"
type input "1.15"
type input "6.32"
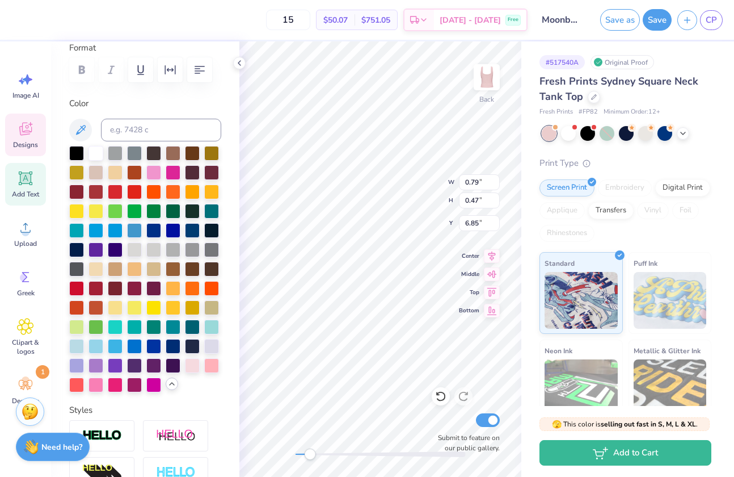
drag, startPoint x: 298, startPoint y: 453, endPoint x: 308, endPoint y: 455, distance: 9.8
click at [308, 455] on div "Accessibility label" at bounding box center [309, 453] width 11 height 11
click at [287, 461] on div "Back Submit to feature on our public gallery." at bounding box center [380, 258] width 282 height 435
click at [94, 151] on div at bounding box center [96, 152] width 15 height 15
click at [441, 391] on icon at bounding box center [440, 395] width 11 height 11
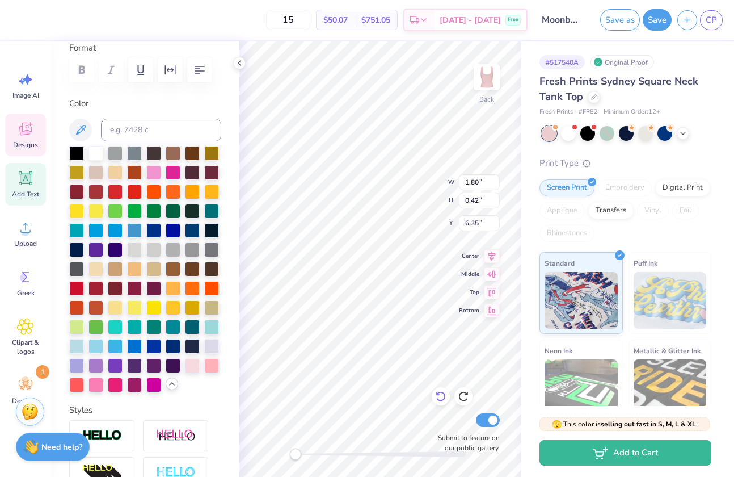
type input "6.35"
click at [440, 394] on icon at bounding box center [440, 395] width 11 height 11
type input "1.34"
type input "0.31"
click at [239, 64] on polyline at bounding box center [239, 63] width 2 height 5
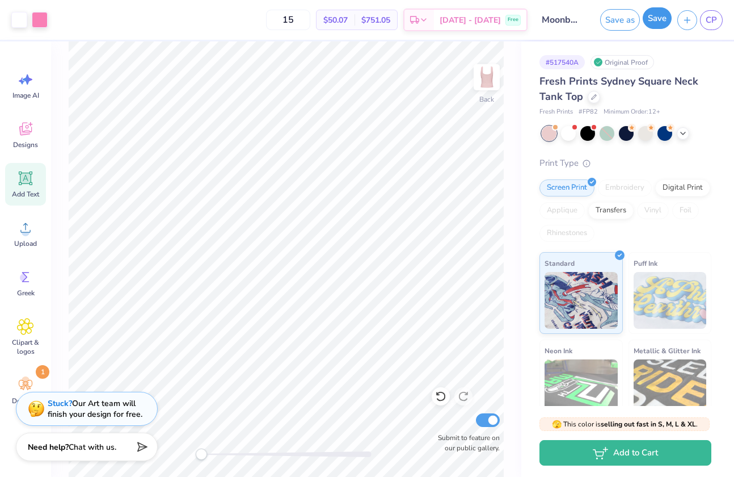
click at [662, 22] on button "Save" at bounding box center [657, 18] width 29 height 22
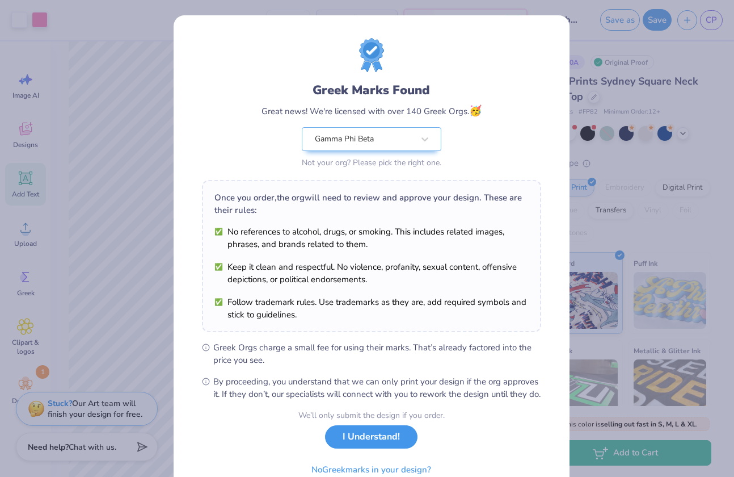
click at [357, 443] on button "I Understand!" at bounding box center [371, 436] width 92 height 23
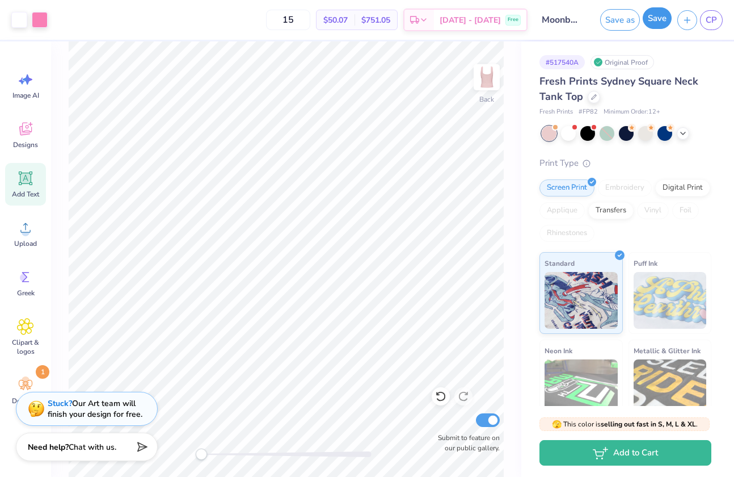
click at [656, 13] on button "Save" at bounding box center [657, 18] width 29 height 22
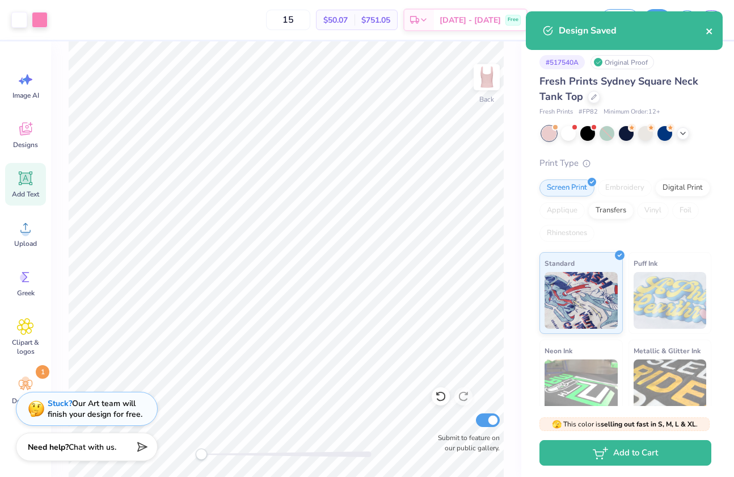
click at [710, 33] on icon "close" at bounding box center [710, 31] width 8 height 9
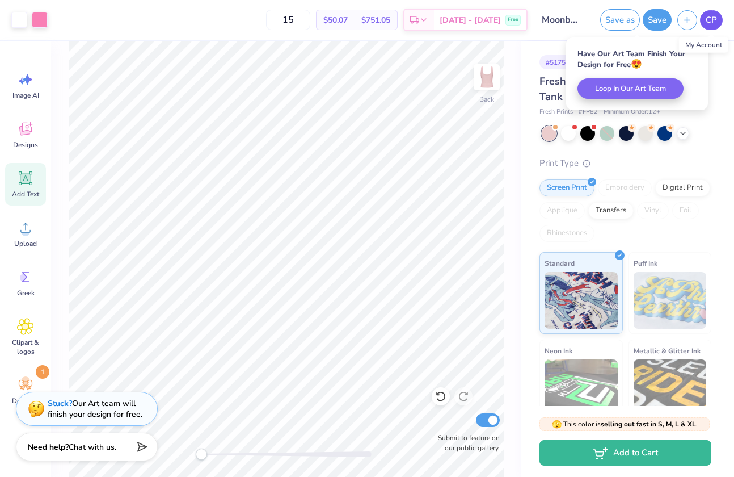
click at [714, 24] on span "CP" at bounding box center [711, 20] width 11 height 13
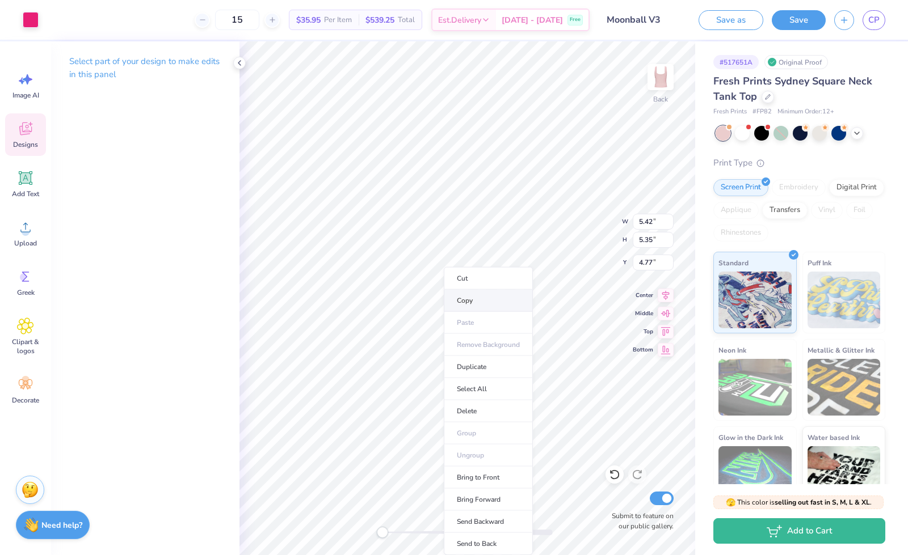
click at [465, 300] on li "Copy" at bounding box center [488, 301] width 89 height 22
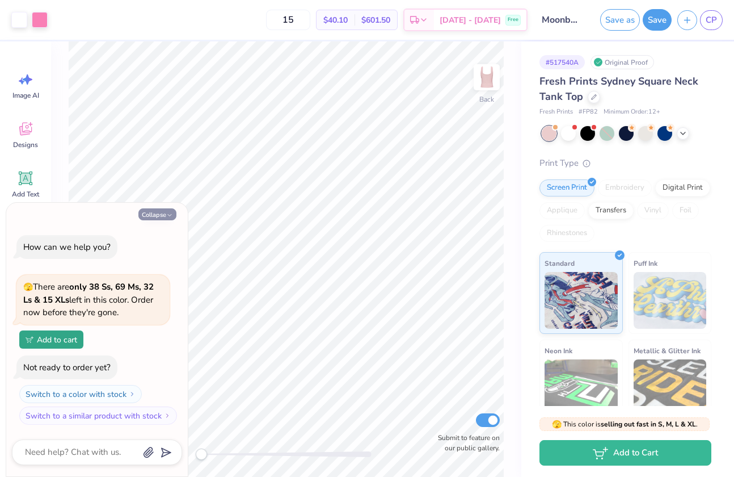
click at [167, 216] on icon "button" at bounding box center [169, 215] width 7 height 7
type textarea "x"
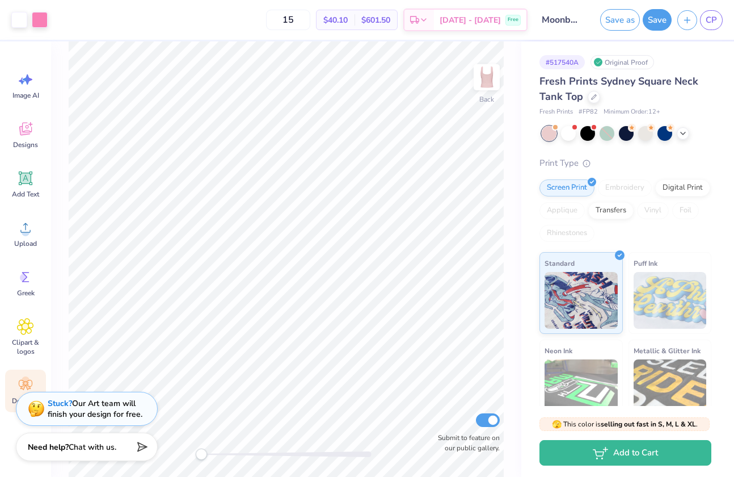
click at [25, 379] on circle at bounding box center [26, 380] width 8 height 8
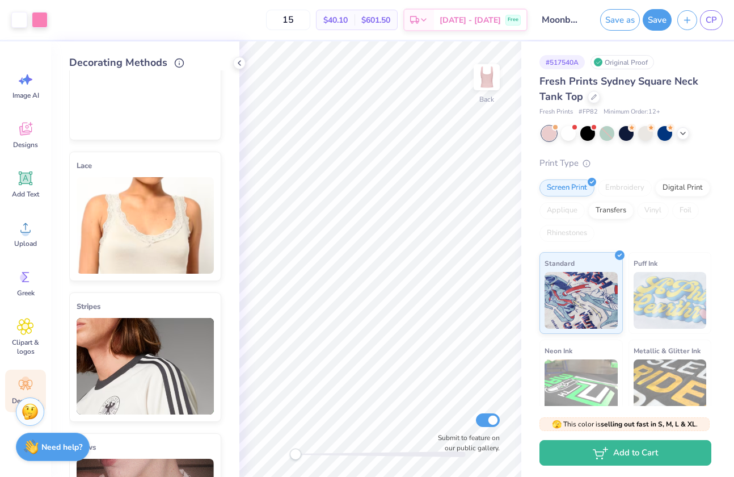
scroll to position [68, 0]
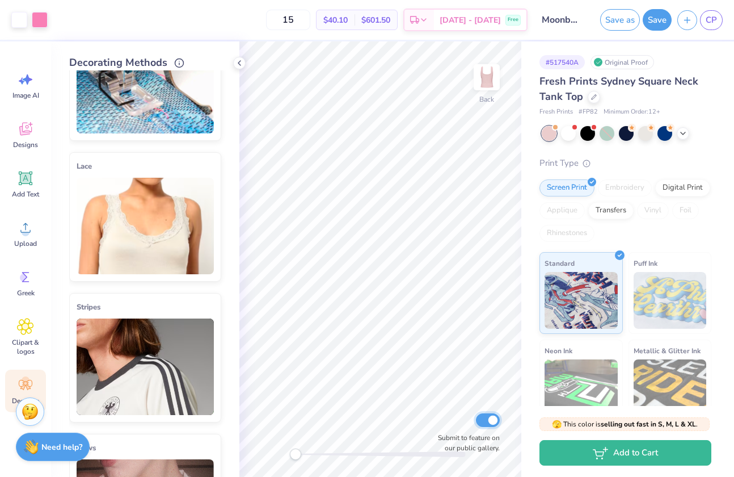
click at [492, 418] on input "Submit to feature on our public gallery." at bounding box center [488, 420] width 24 height 14
checkbox input "false"
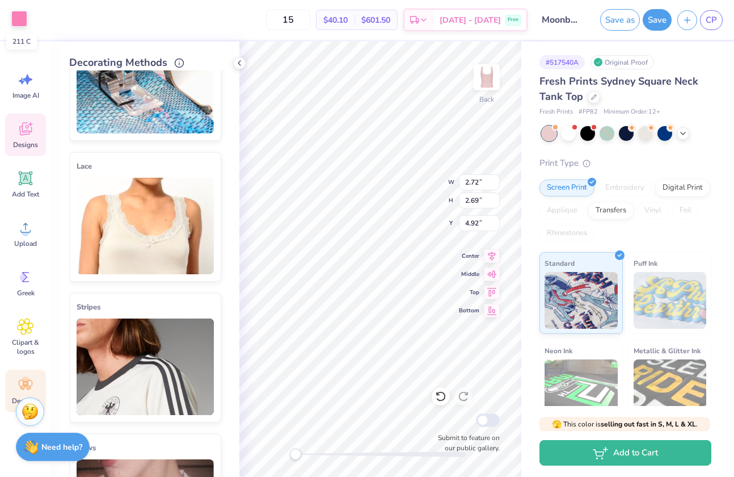
click at [25, 13] on div at bounding box center [19, 19] width 16 height 16
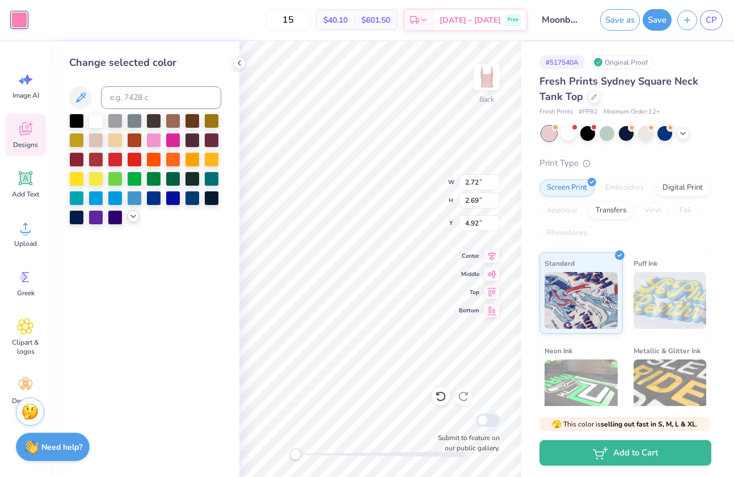
click at [136, 218] on icon at bounding box center [133, 216] width 9 height 9
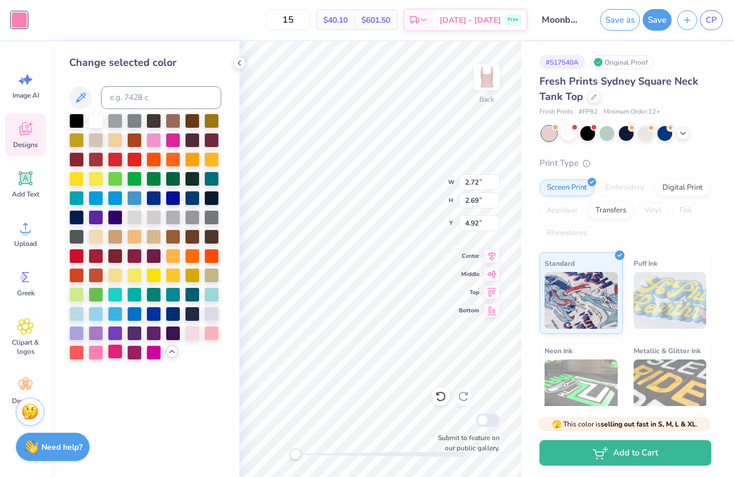
click at [119, 357] on div at bounding box center [115, 351] width 15 height 15
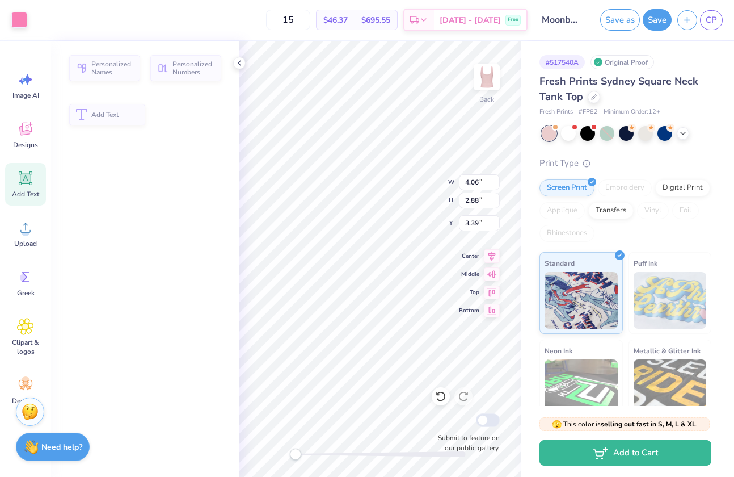
type input "4.06"
type input "2.88"
type input "3.39"
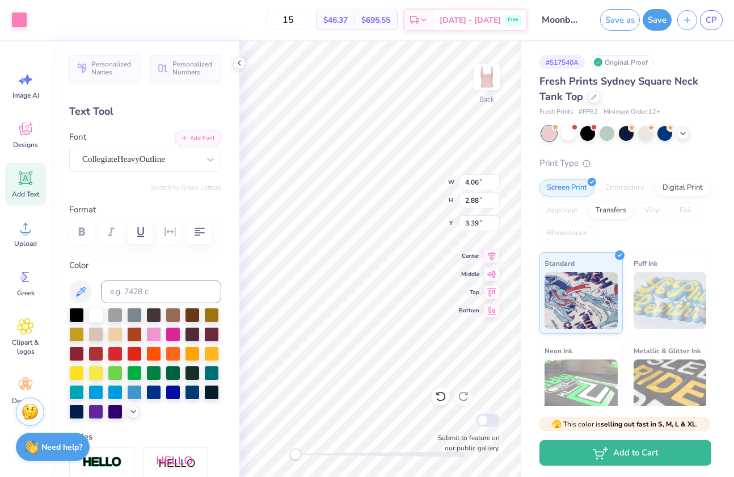
scroll to position [9, 1]
click at [129, 415] on icon at bounding box center [133, 410] width 9 height 9
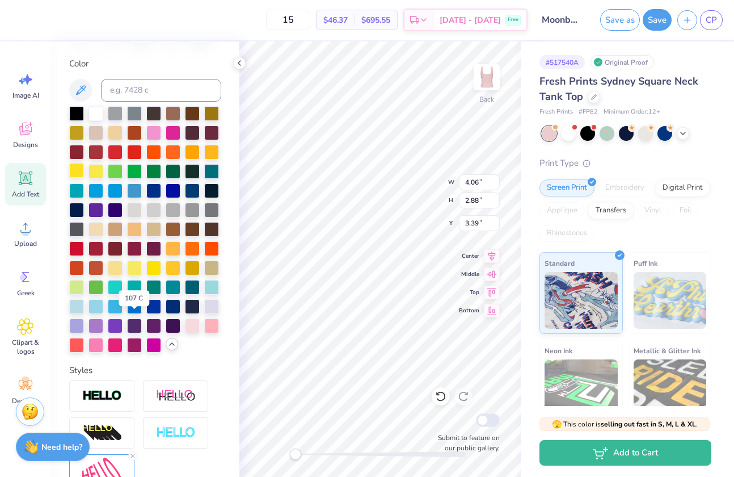
scroll to position [205, 0]
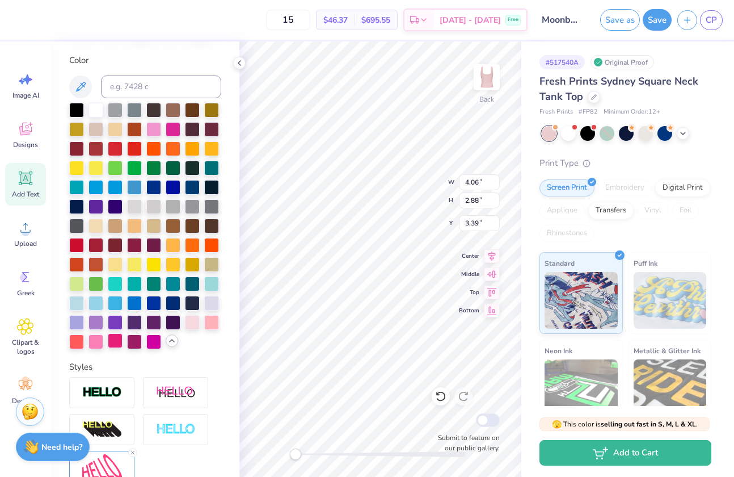
click at [108, 348] on div at bounding box center [115, 340] width 15 height 15
click at [355, 14] on div "$46.37 Per Item" at bounding box center [336, 19] width 38 height 19
click at [28, 374] on div "Decorate" at bounding box center [25, 390] width 41 height 43
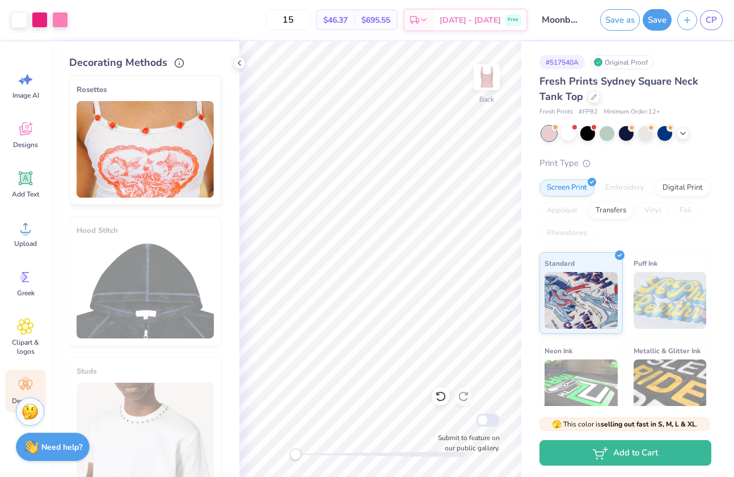
scroll to position [585, 0]
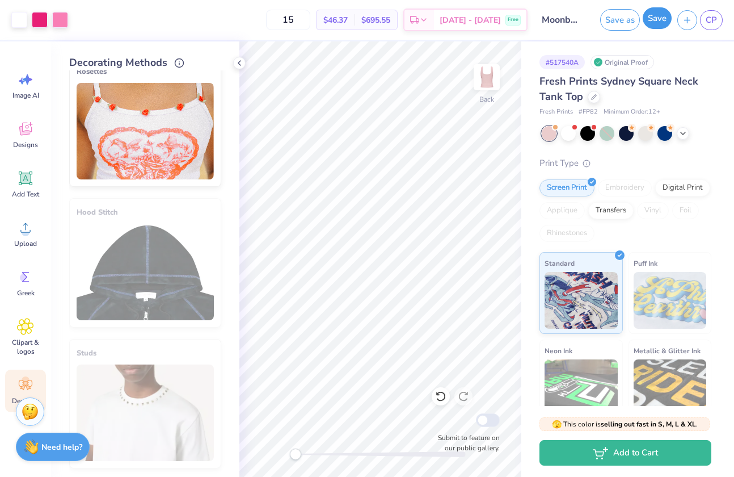
click at [649, 17] on button "Save" at bounding box center [657, 18] width 29 height 22
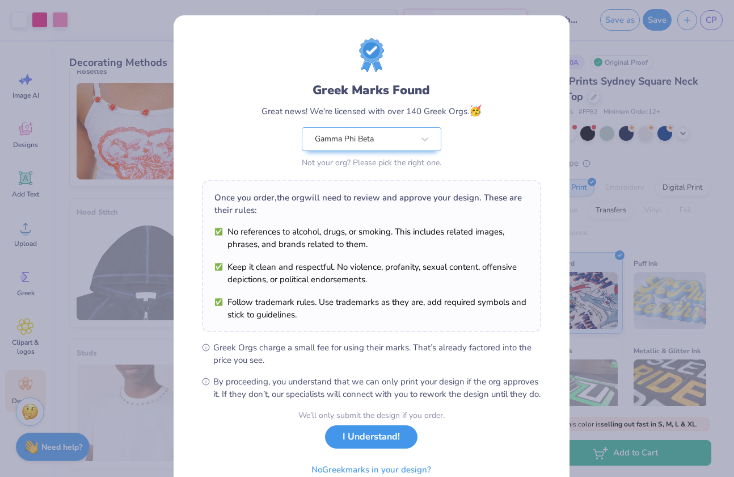
click at [367, 447] on button "I Understand!" at bounding box center [371, 436] width 92 height 23
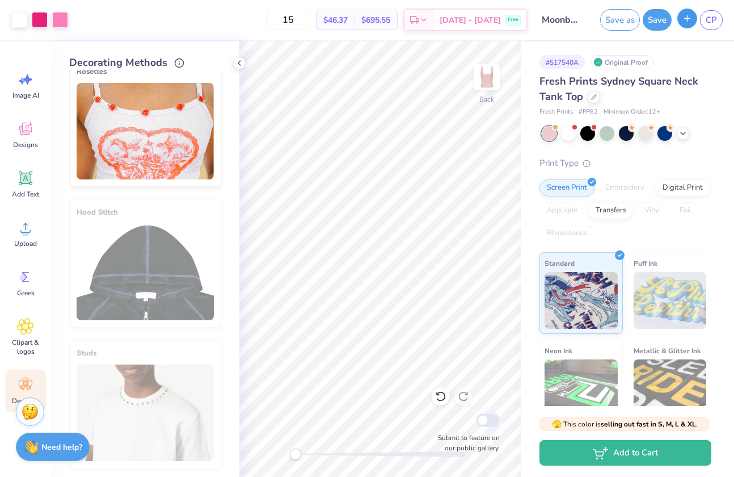
click at [687, 23] on button "button" at bounding box center [687, 19] width 20 height 20
checkbox input "true"
